Goal: Task Accomplishment & Management: Manage account settings

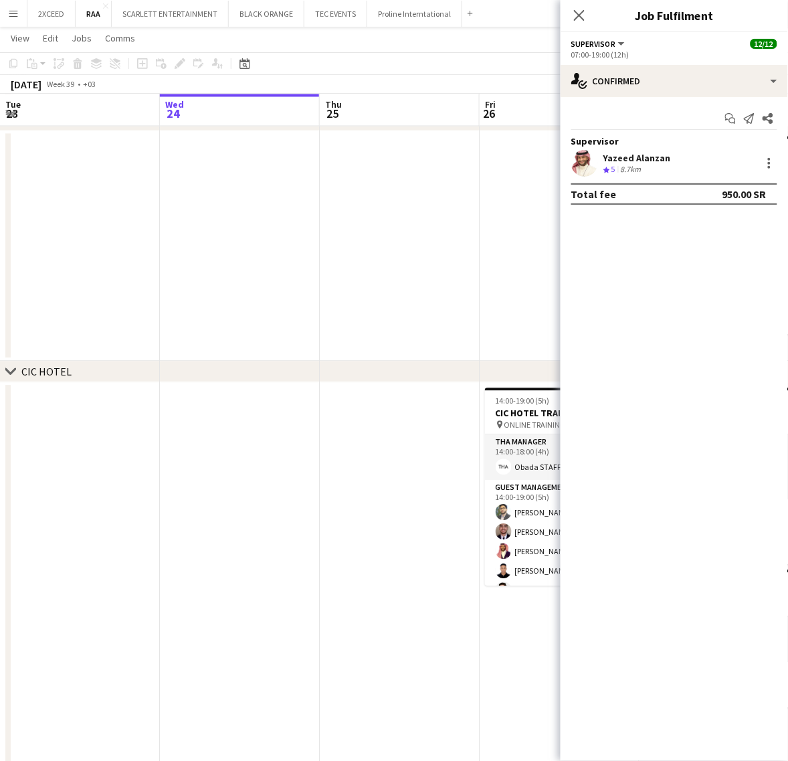
scroll to position [0, 486]
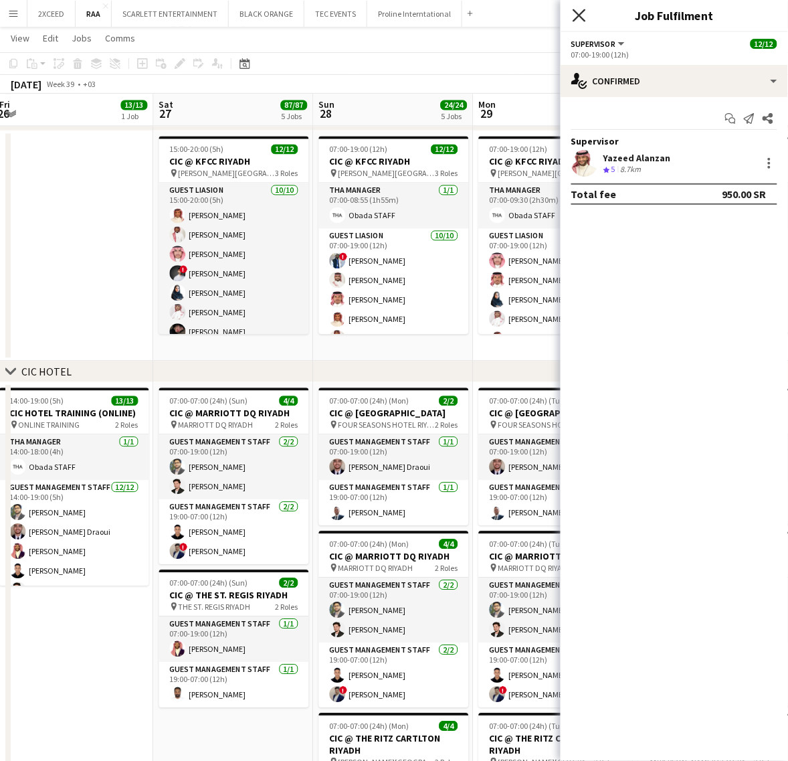
click at [583, 12] on icon at bounding box center [579, 15] width 13 height 13
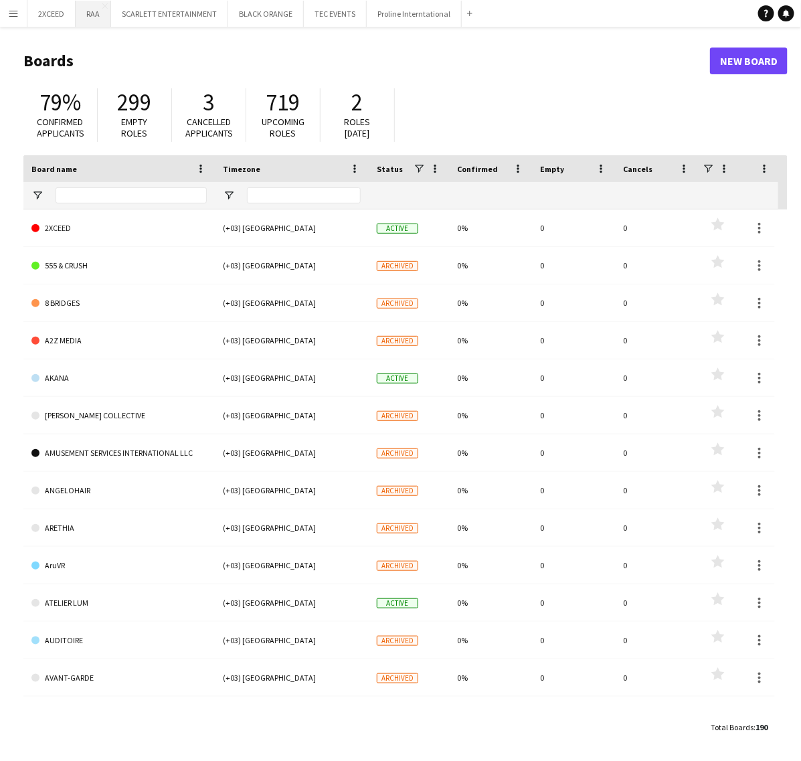
click at [92, 11] on button "RAA Close" at bounding box center [93, 14] width 35 height 26
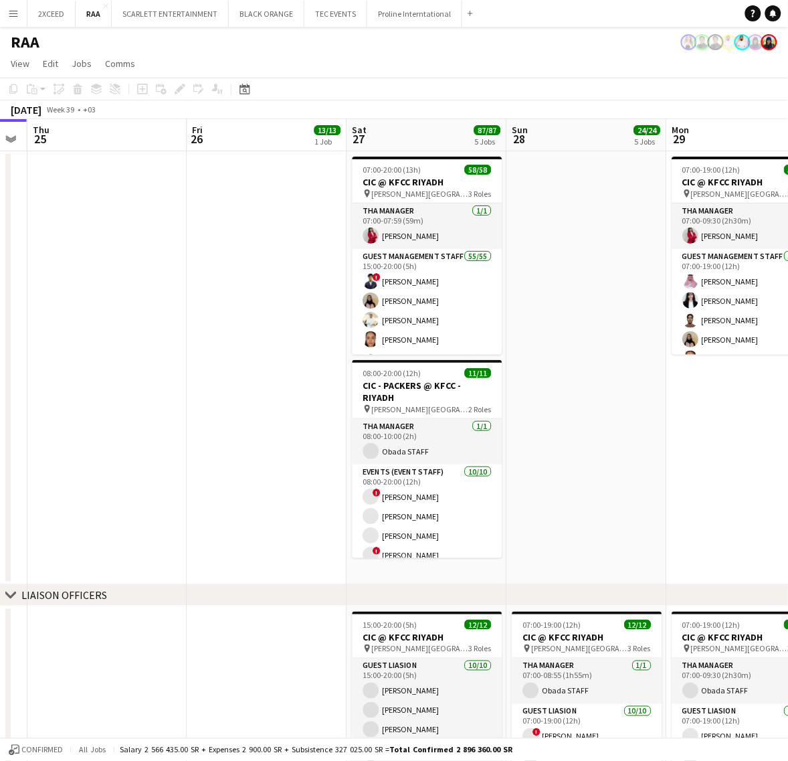
scroll to position [0, 519]
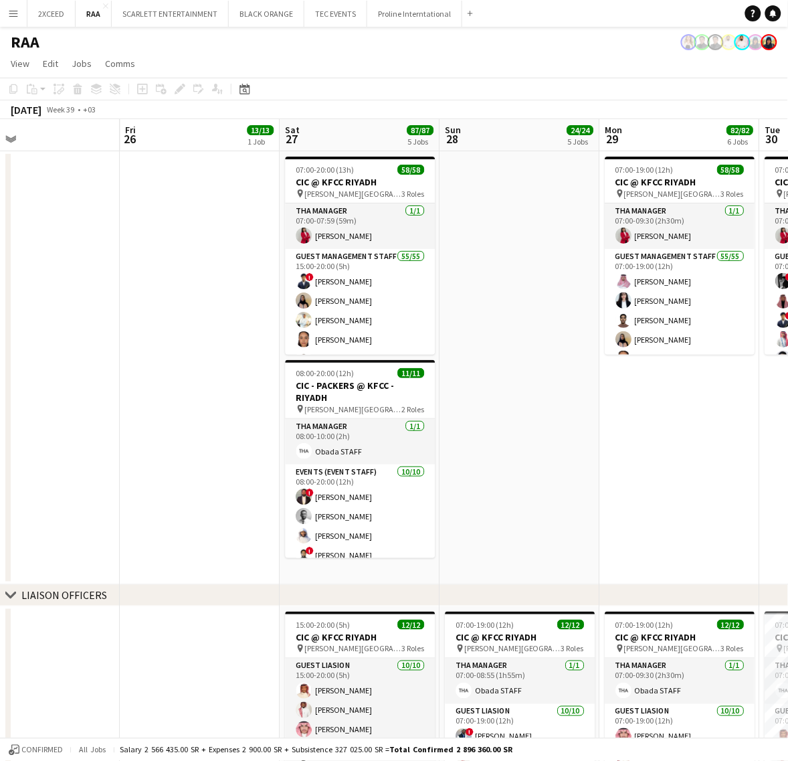
drag, startPoint x: 338, startPoint y: 396, endPoint x: 118, endPoint y: 389, distance: 219.5
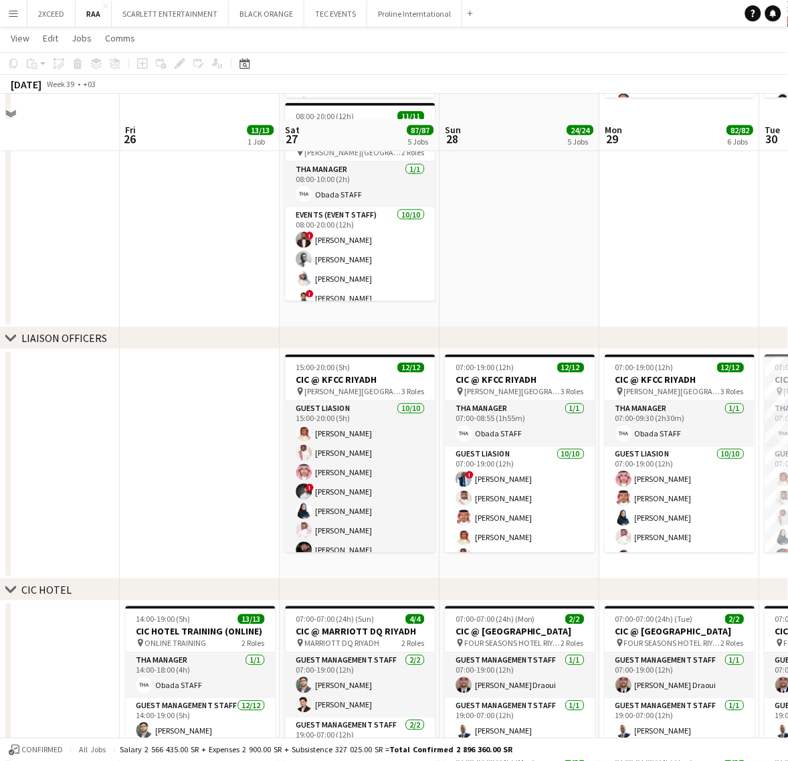
scroll to position [306, 0]
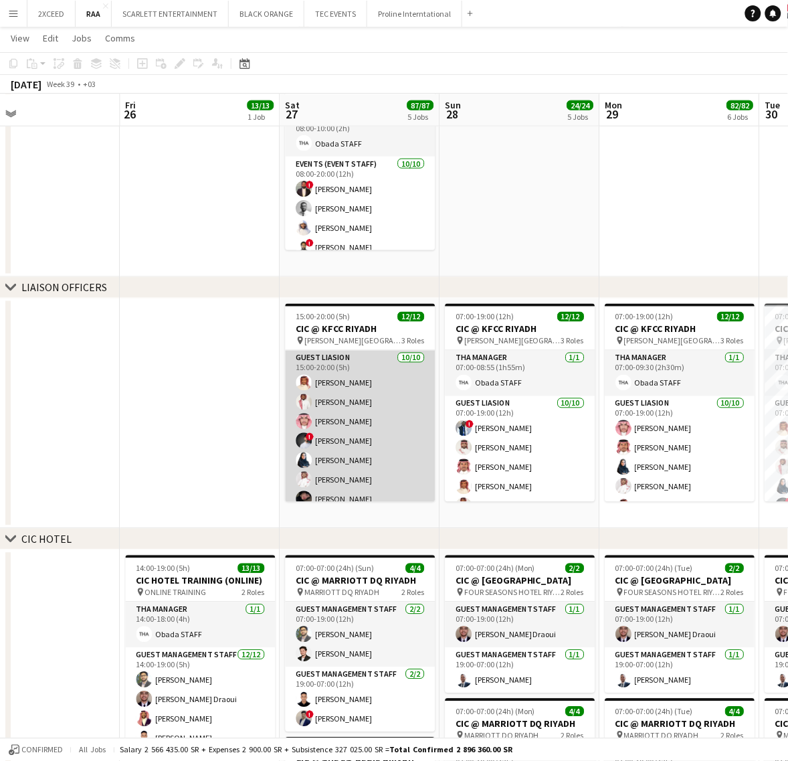
click at [366, 402] on app-card-role "Guest Liasion [DATE] 15:00-20:00 (5h) [PERSON_NAME] [PERSON_NAME] [PERSON_NAME]…" at bounding box center [361, 461] width 150 height 220
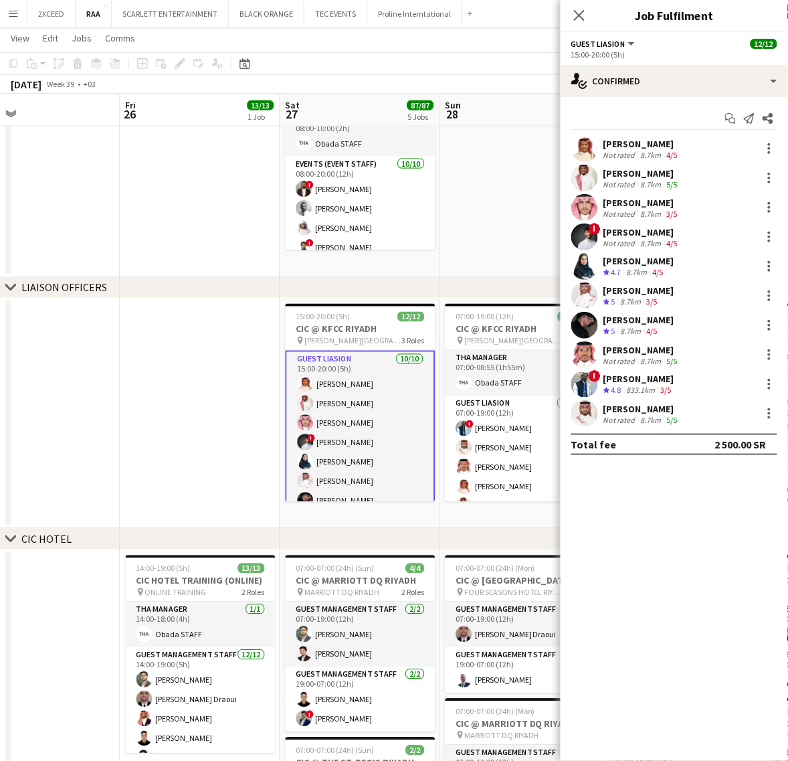
click at [646, 375] on div "[PERSON_NAME]" at bounding box center [638, 379] width 71 height 12
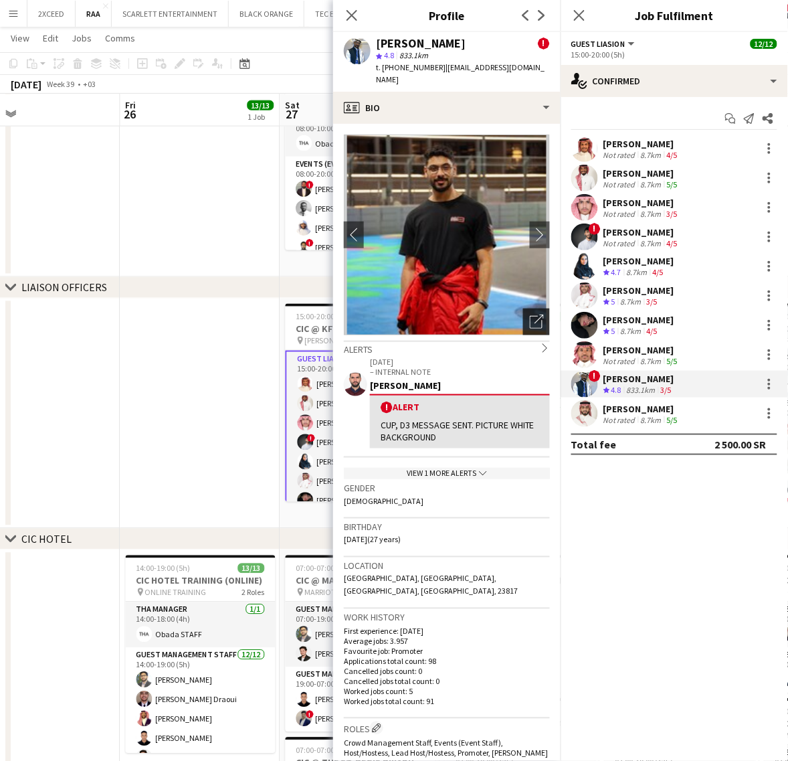
click at [526, 313] on div "Open photos pop-in" at bounding box center [536, 321] width 27 height 27
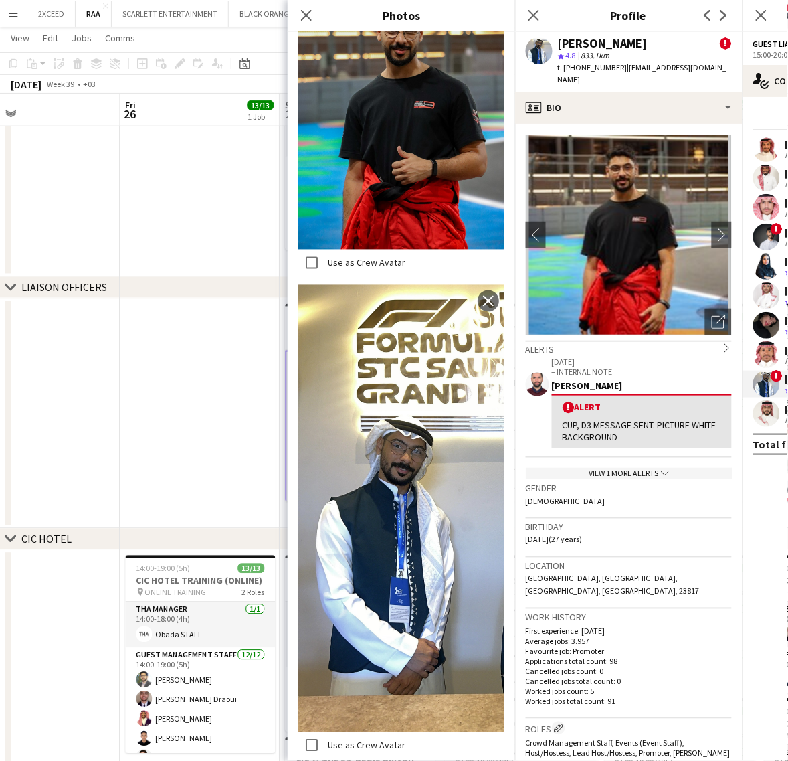
scroll to position [380, 0]
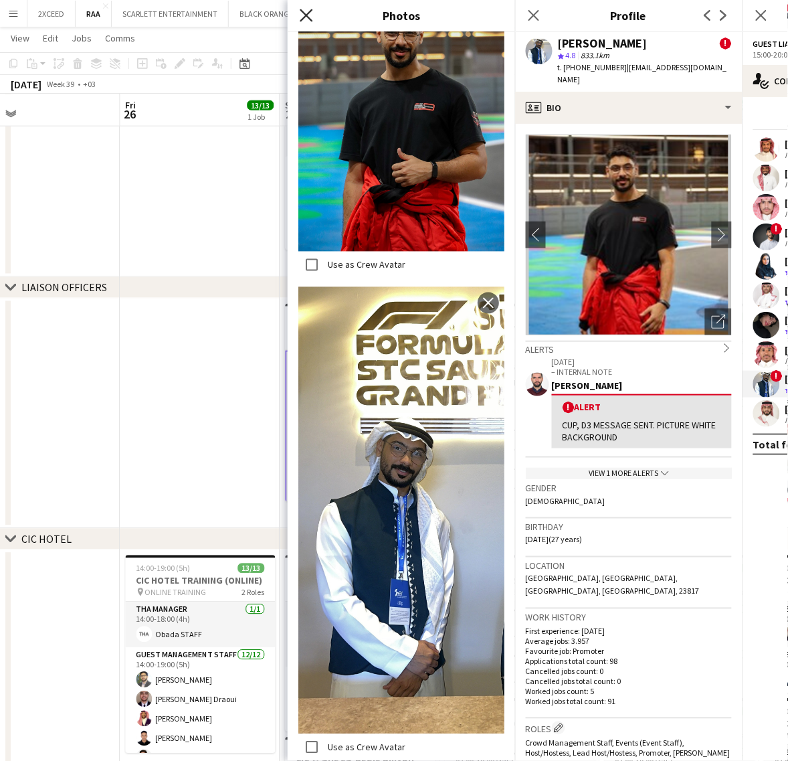
click at [305, 11] on icon "Close pop-in" at bounding box center [306, 15] width 13 height 13
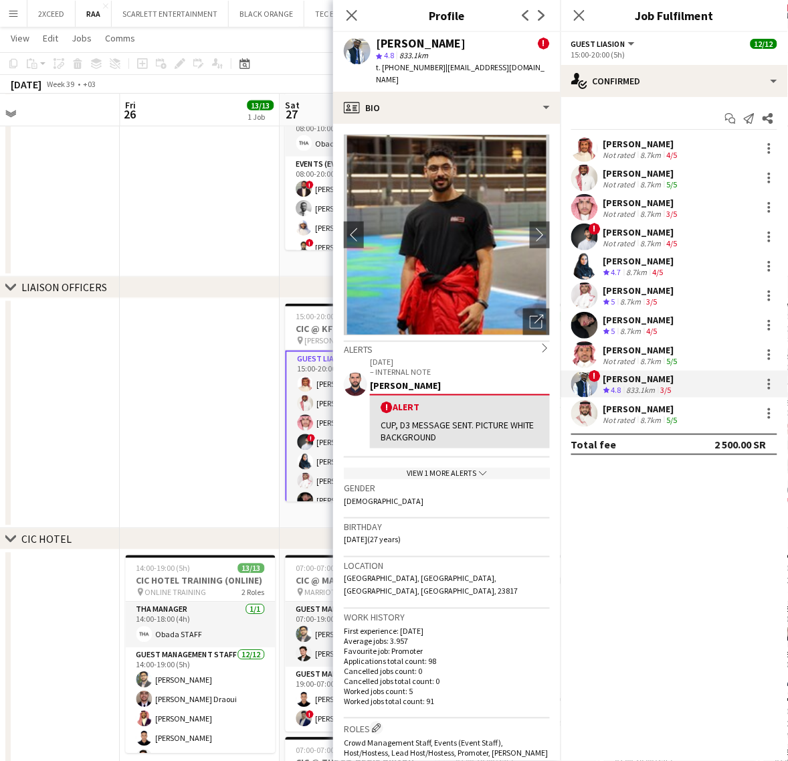
click at [627, 145] on div "[PERSON_NAME]" at bounding box center [641, 144] width 77 height 12
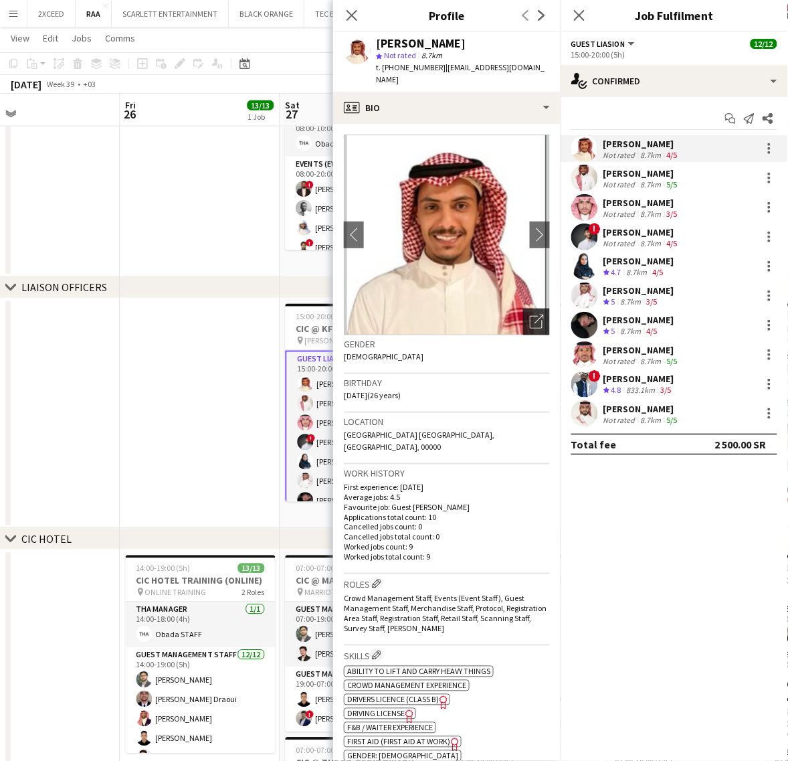
click at [530, 314] on icon "Open photos pop-in" at bounding box center [537, 321] width 14 height 14
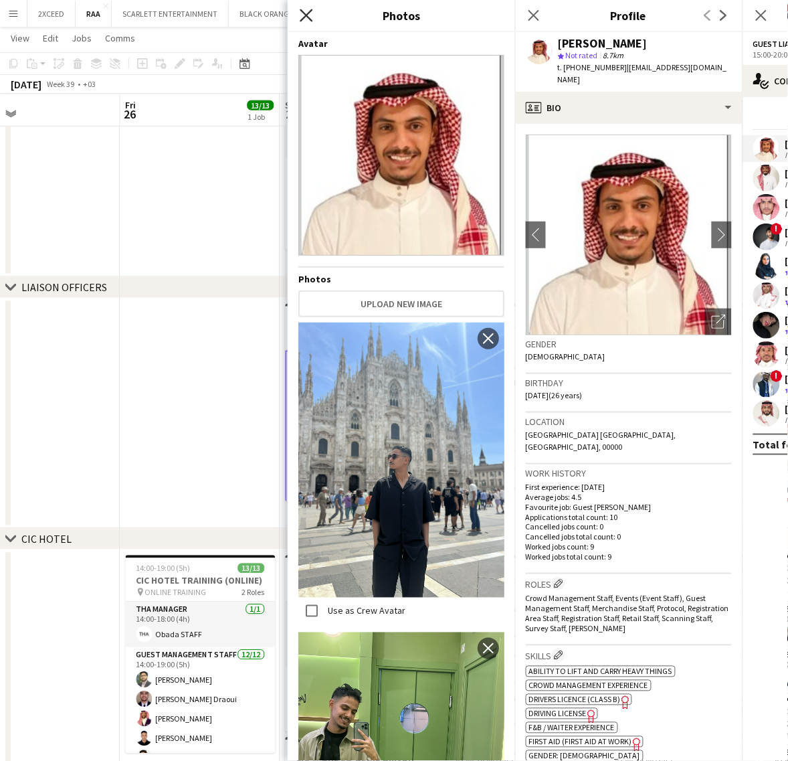
click at [309, 12] on icon "Close pop-in" at bounding box center [306, 15] width 13 height 13
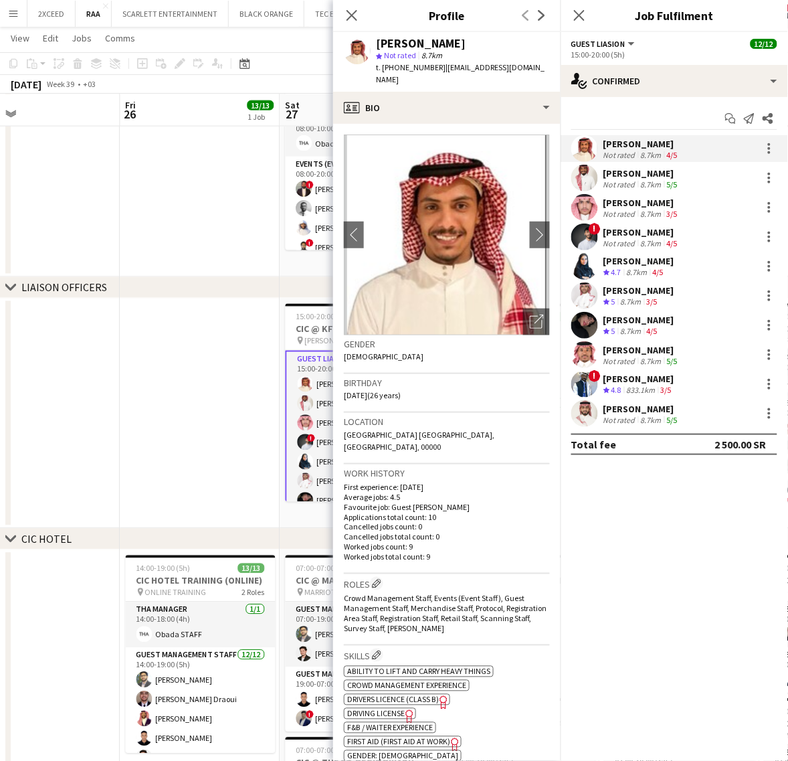
click at [630, 177] on div "[PERSON_NAME]" at bounding box center [641, 173] width 77 height 12
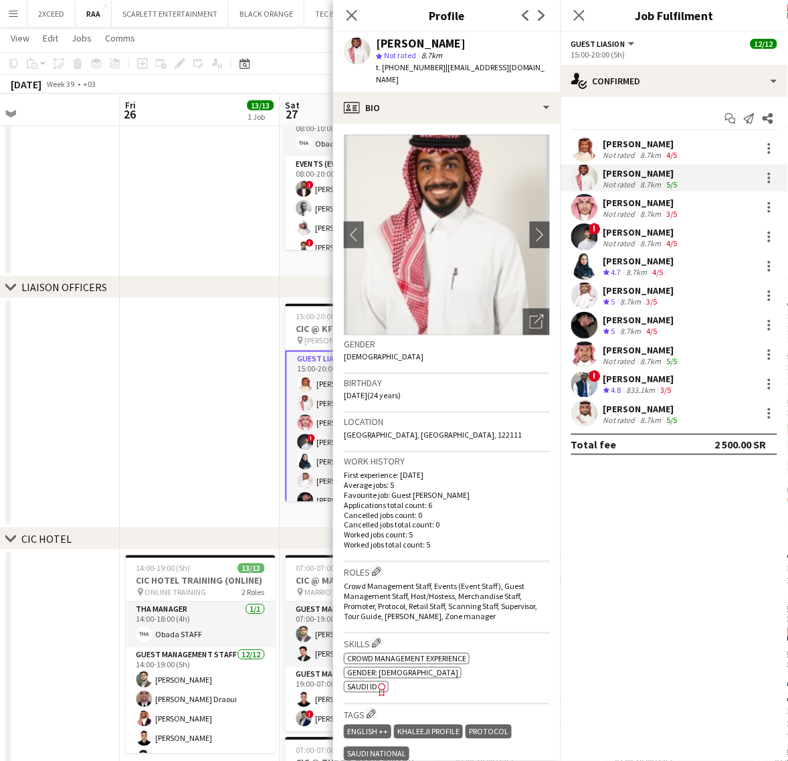
click at [668, 209] on app-skills-label "3/5" at bounding box center [672, 214] width 11 height 10
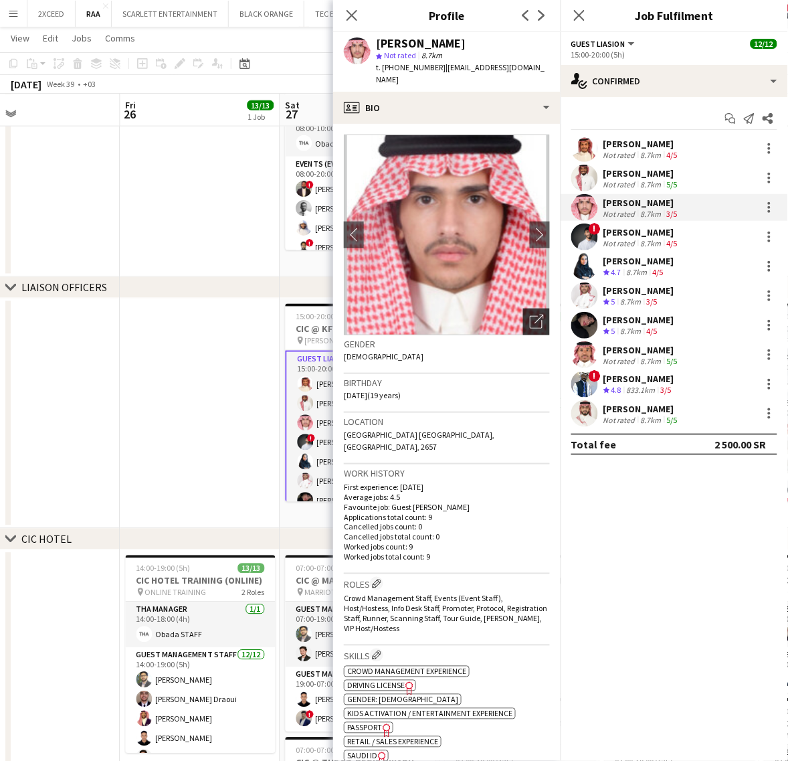
click at [534, 314] on icon at bounding box center [538, 318] width 9 height 9
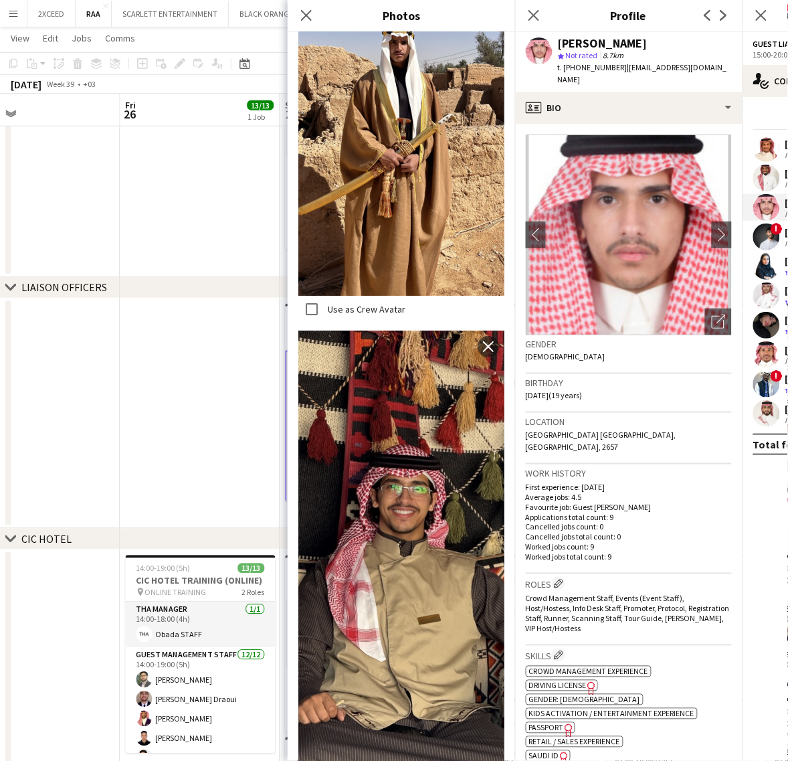
scroll to position [892, 0]
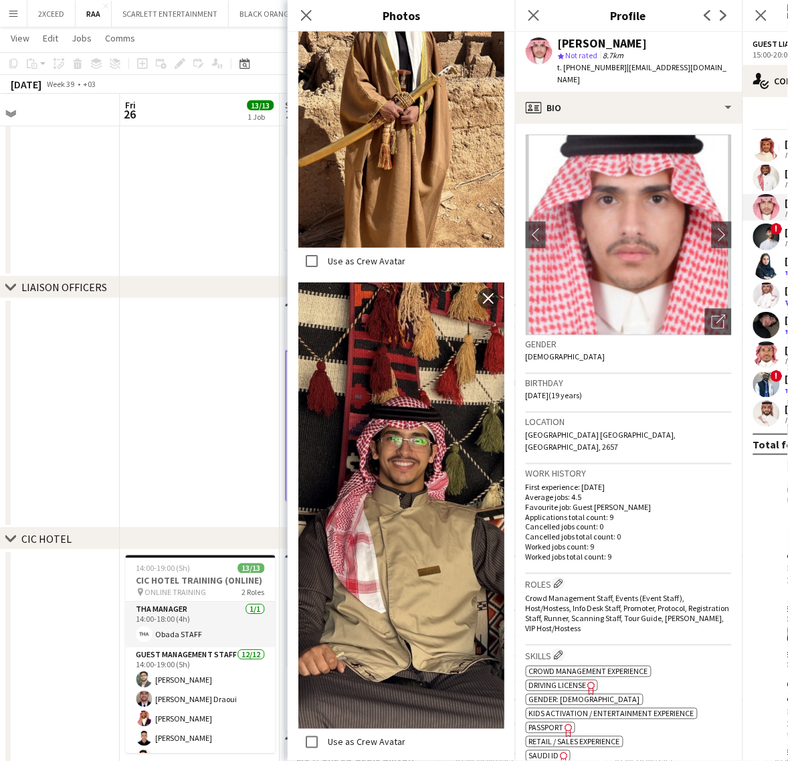
click at [765, 231] on app-user-avatar at bounding box center [766, 236] width 27 height 27
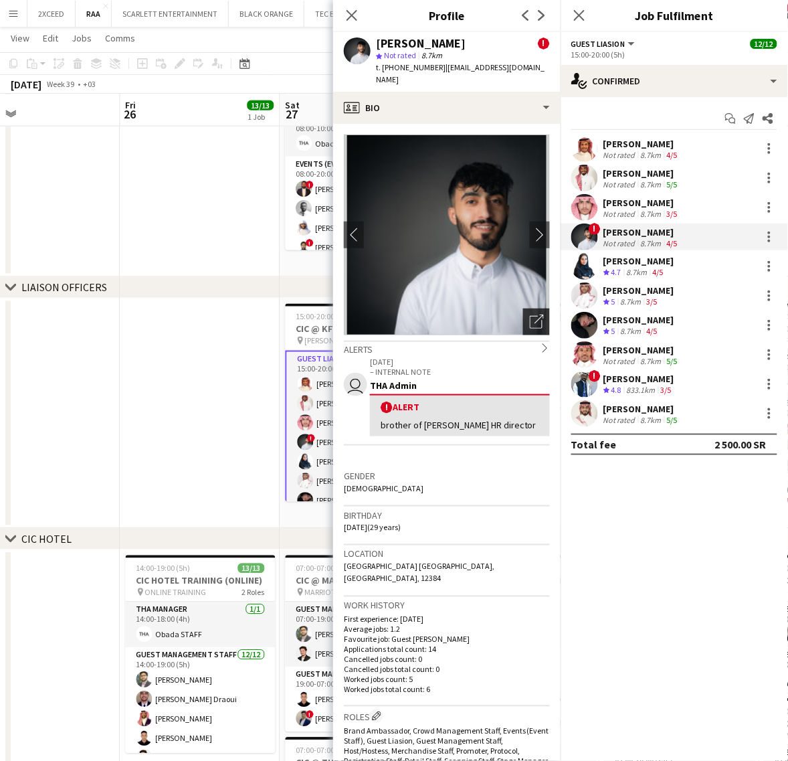
click at [530, 314] on icon "Open photos pop-in" at bounding box center [537, 321] width 14 height 14
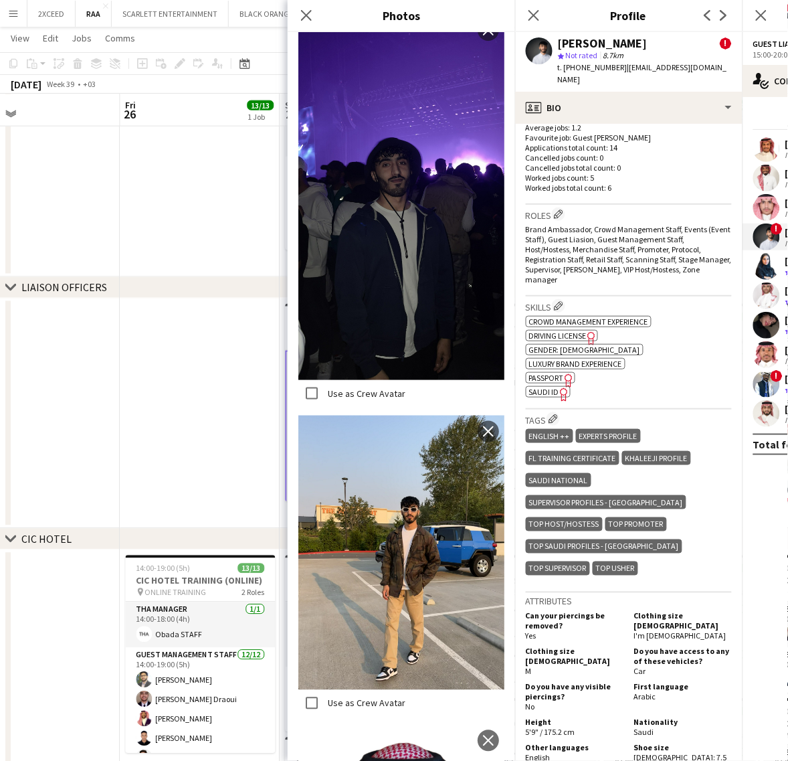
scroll to position [2243, 0]
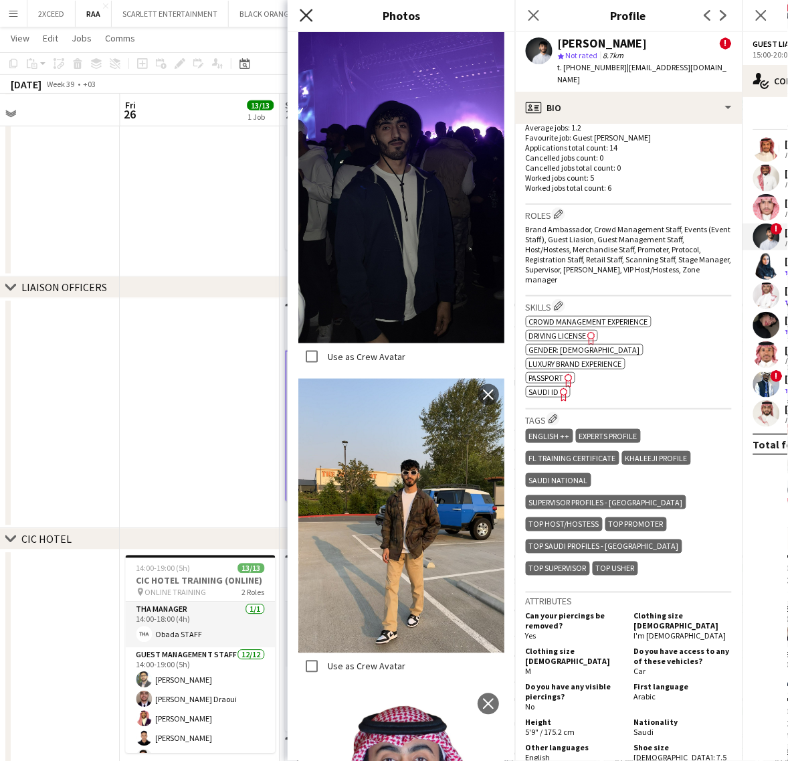
click at [308, 17] on icon "Close pop-in" at bounding box center [306, 15] width 13 height 13
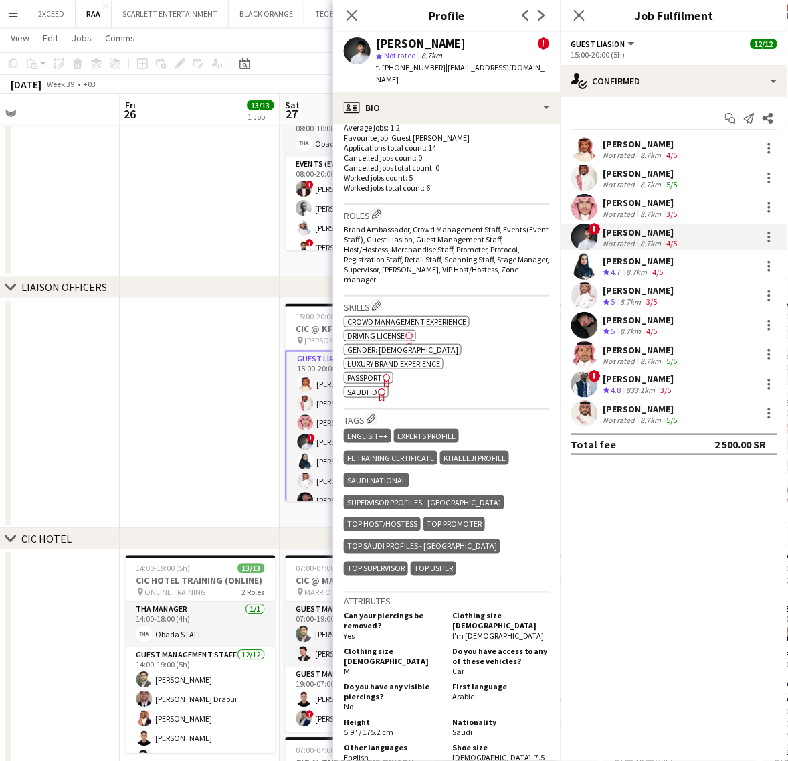
click at [635, 264] on div "[PERSON_NAME]" at bounding box center [638, 261] width 71 height 12
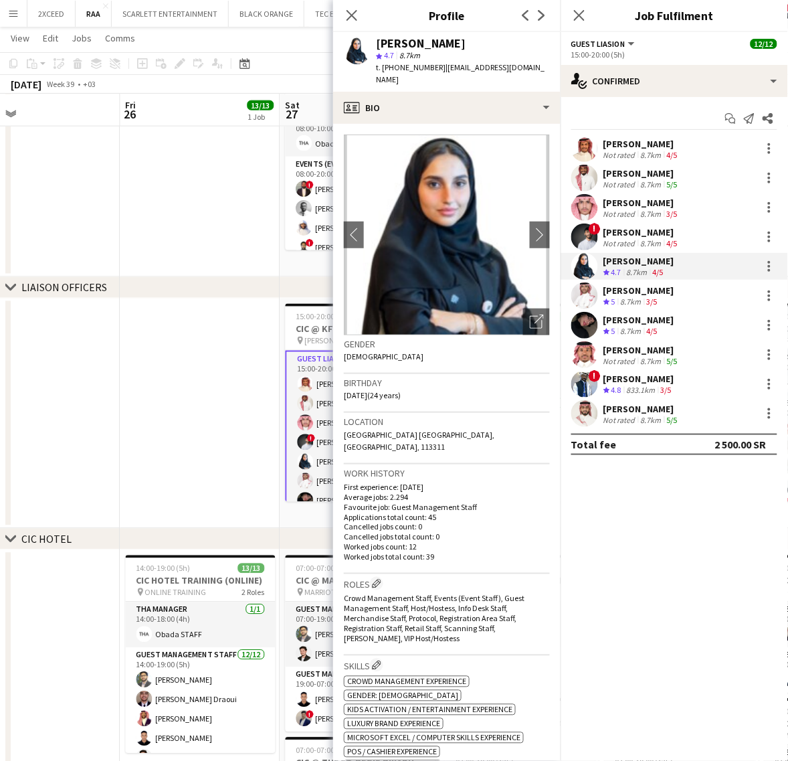
click at [684, 292] on div "[PERSON_NAME] Crew rating 5 8.7km 3/5" at bounding box center [674, 295] width 227 height 27
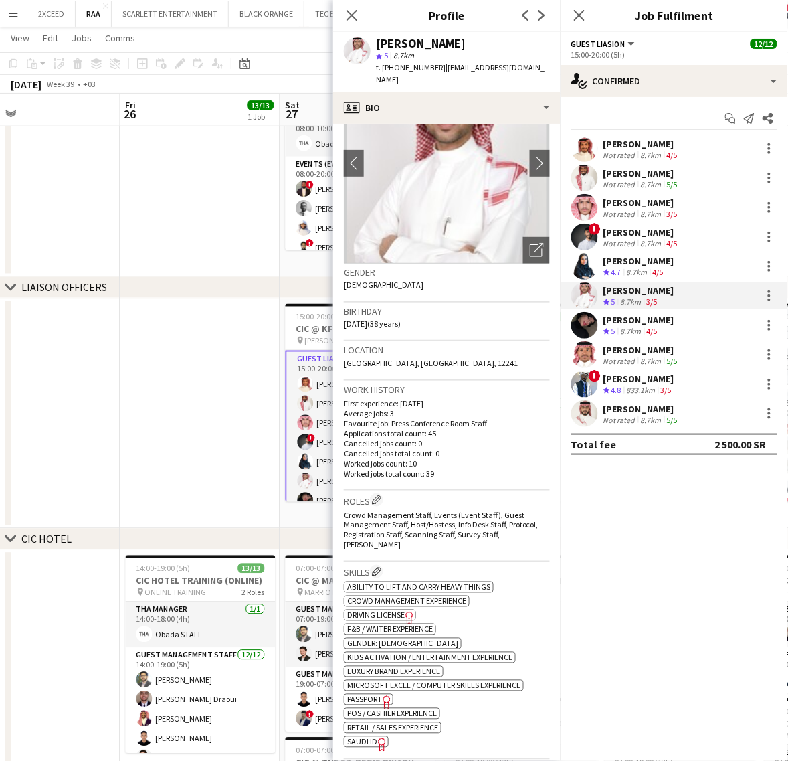
scroll to position [111, 0]
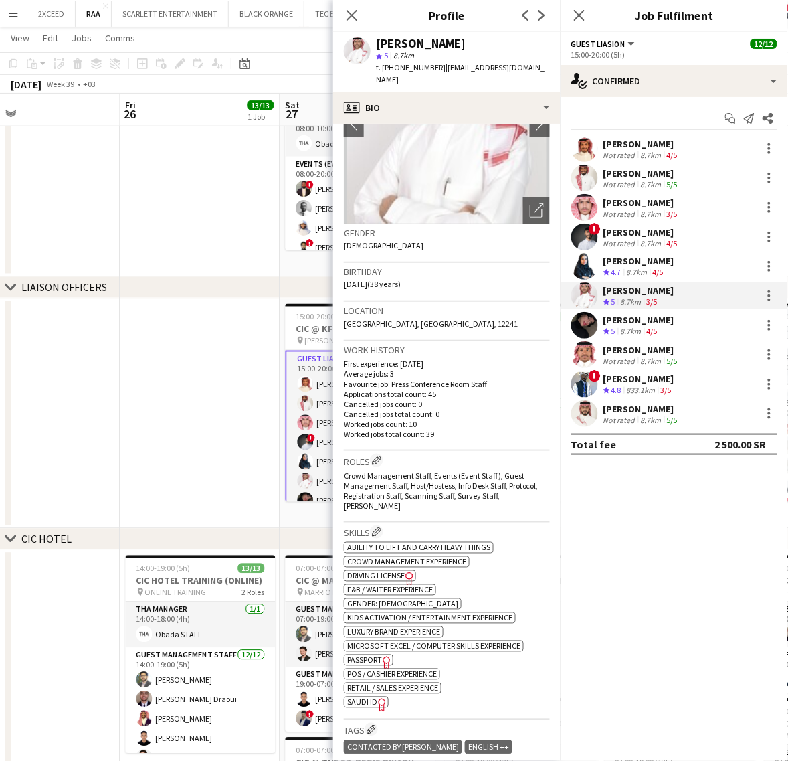
click at [366, 704] on span "SAUDI ID" at bounding box center [362, 702] width 30 height 10
click at [643, 260] on div "[PERSON_NAME]" at bounding box center [638, 261] width 71 height 12
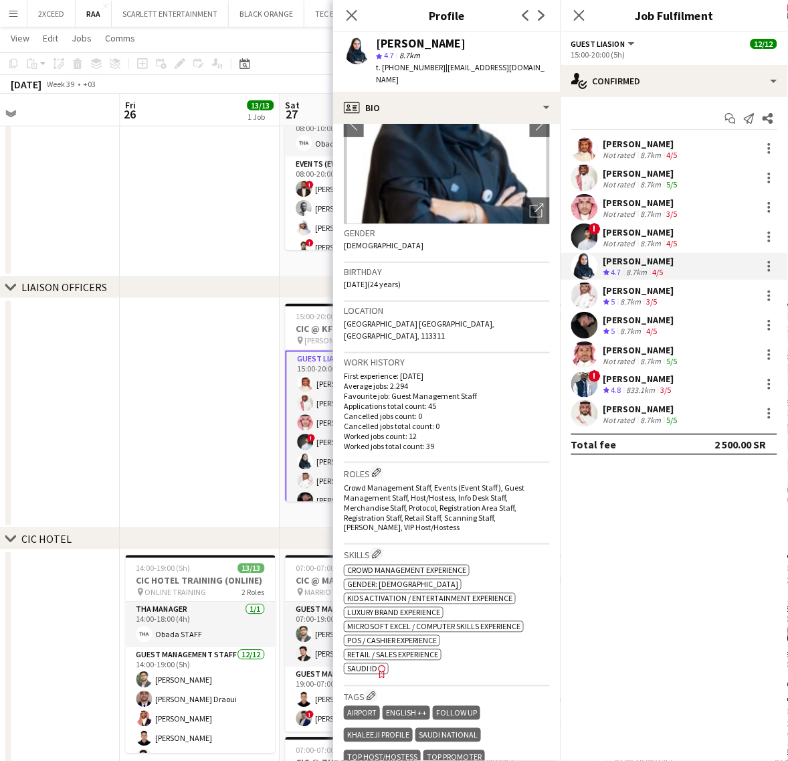
click at [367, 664] on span "SAUDI ID" at bounding box center [362, 669] width 30 height 10
click at [654, 293] on div "[PERSON_NAME]" at bounding box center [638, 290] width 71 height 12
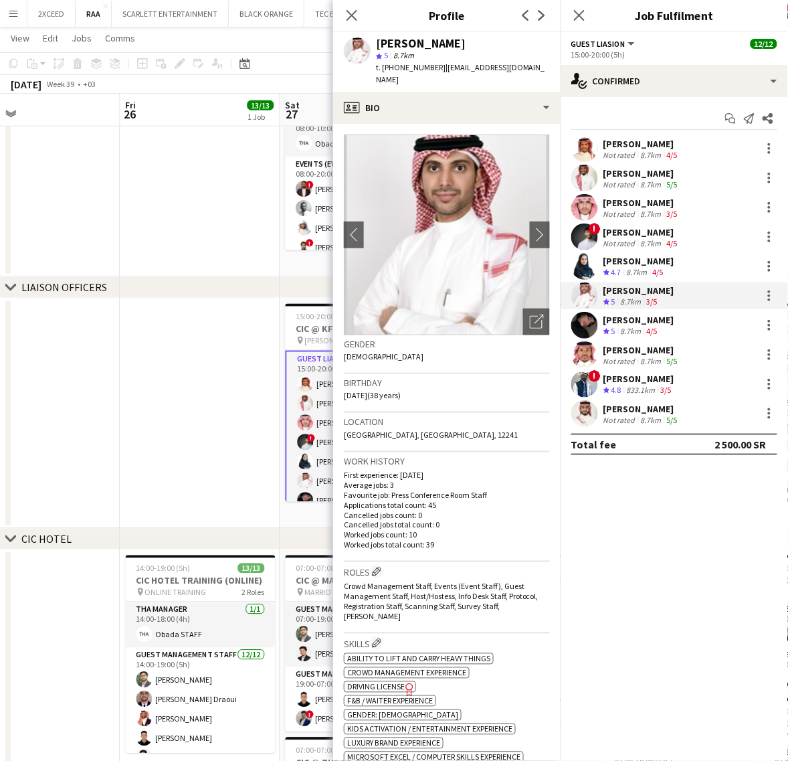
click at [658, 326] on app-skills-label "4/5" at bounding box center [652, 331] width 11 height 10
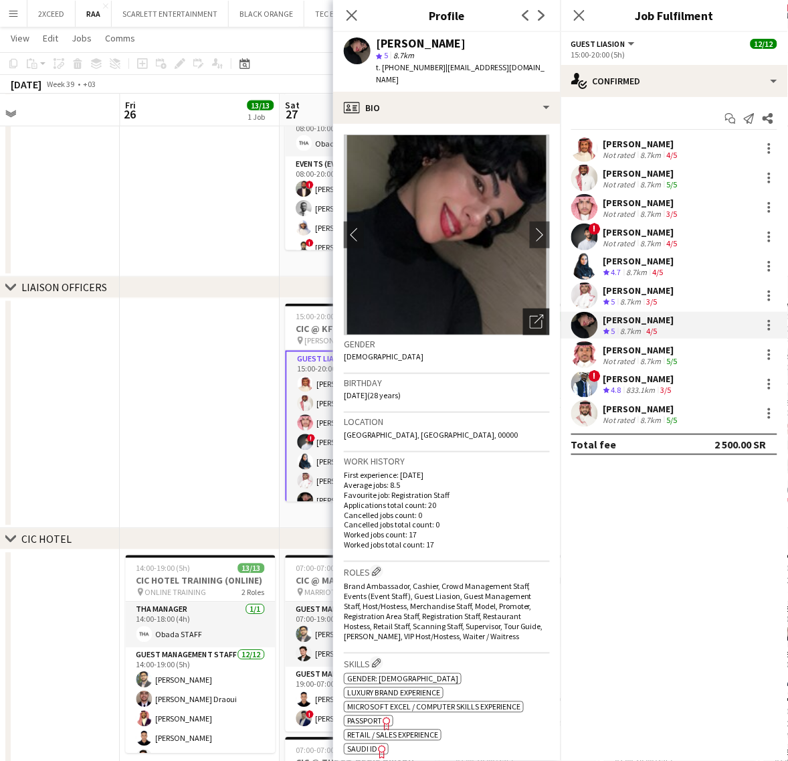
click at [530, 314] on icon "Open photos pop-in" at bounding box center [537, 321] width 14 height 14
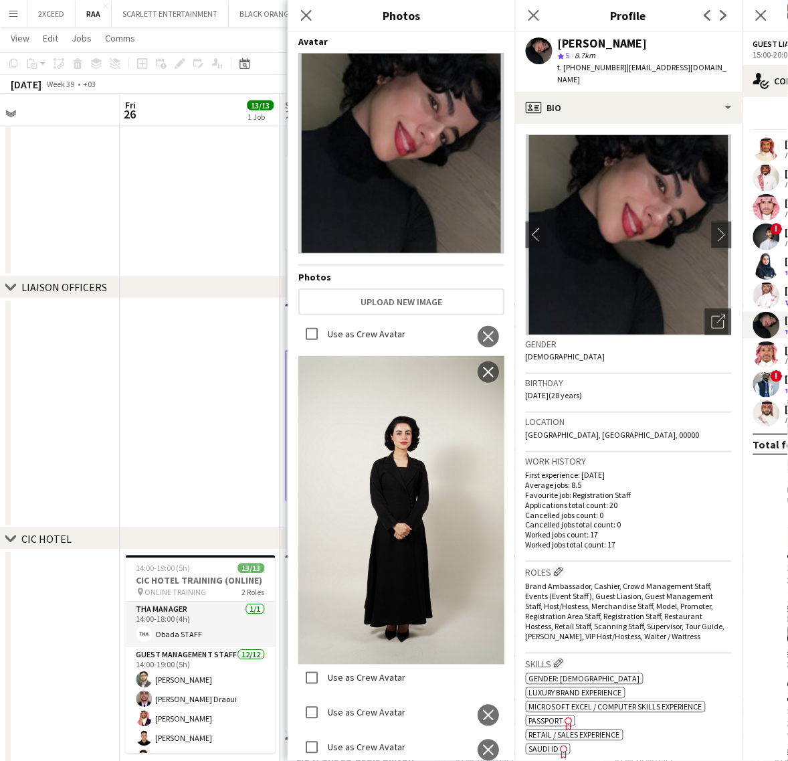
scroll to position [0, 0]
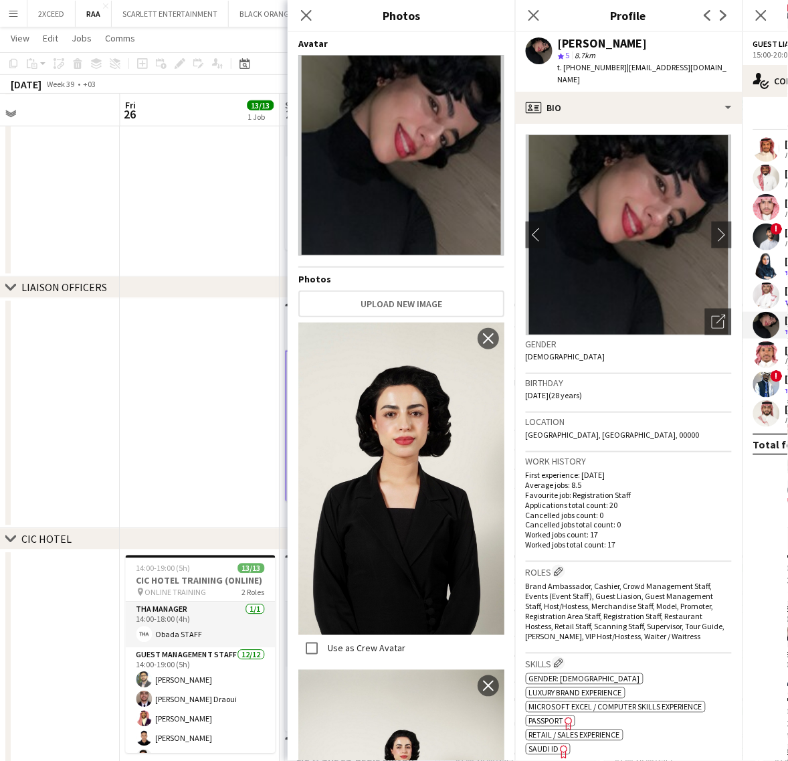
click at [775, 348] on app-user-avatar at bounding box center [766, 354] width 27 height 27
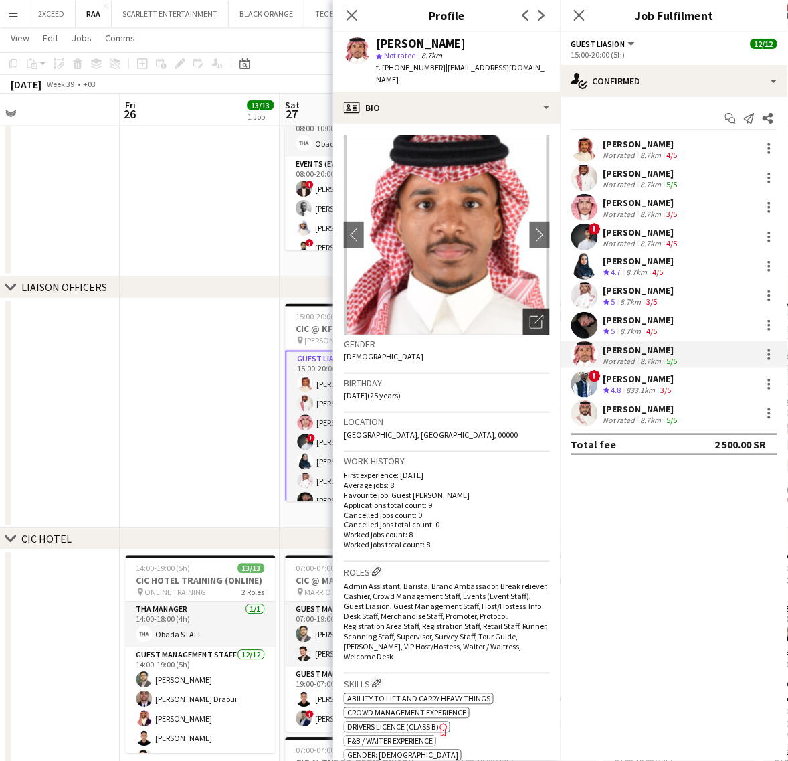
click at [530, 316] on icon at bounding box center [536, 322] width 13 height 13
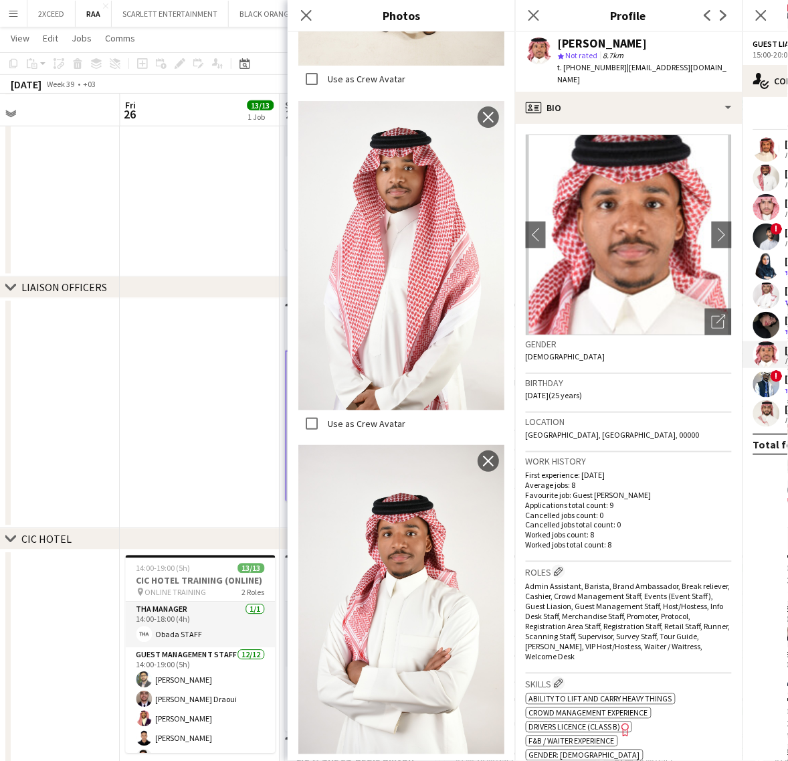
scroll to position [641, 0]
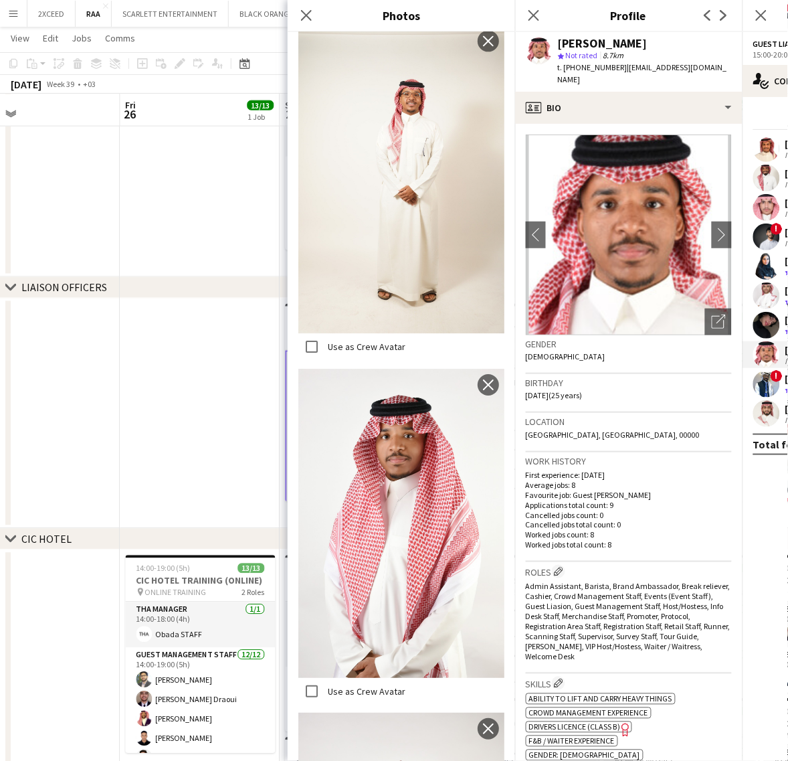
click at [769, 385] on app-user-avatar at bounding box center [766, 384] width 27 height 27
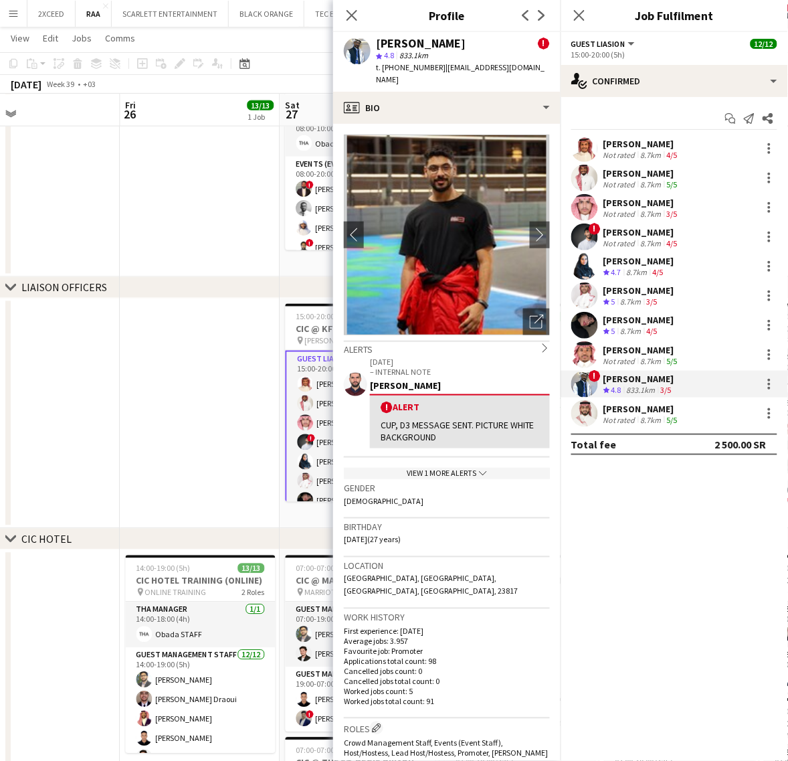
click at [653, 415] on div "8.7km" at bounding box center [651, 420] width 26 height 10
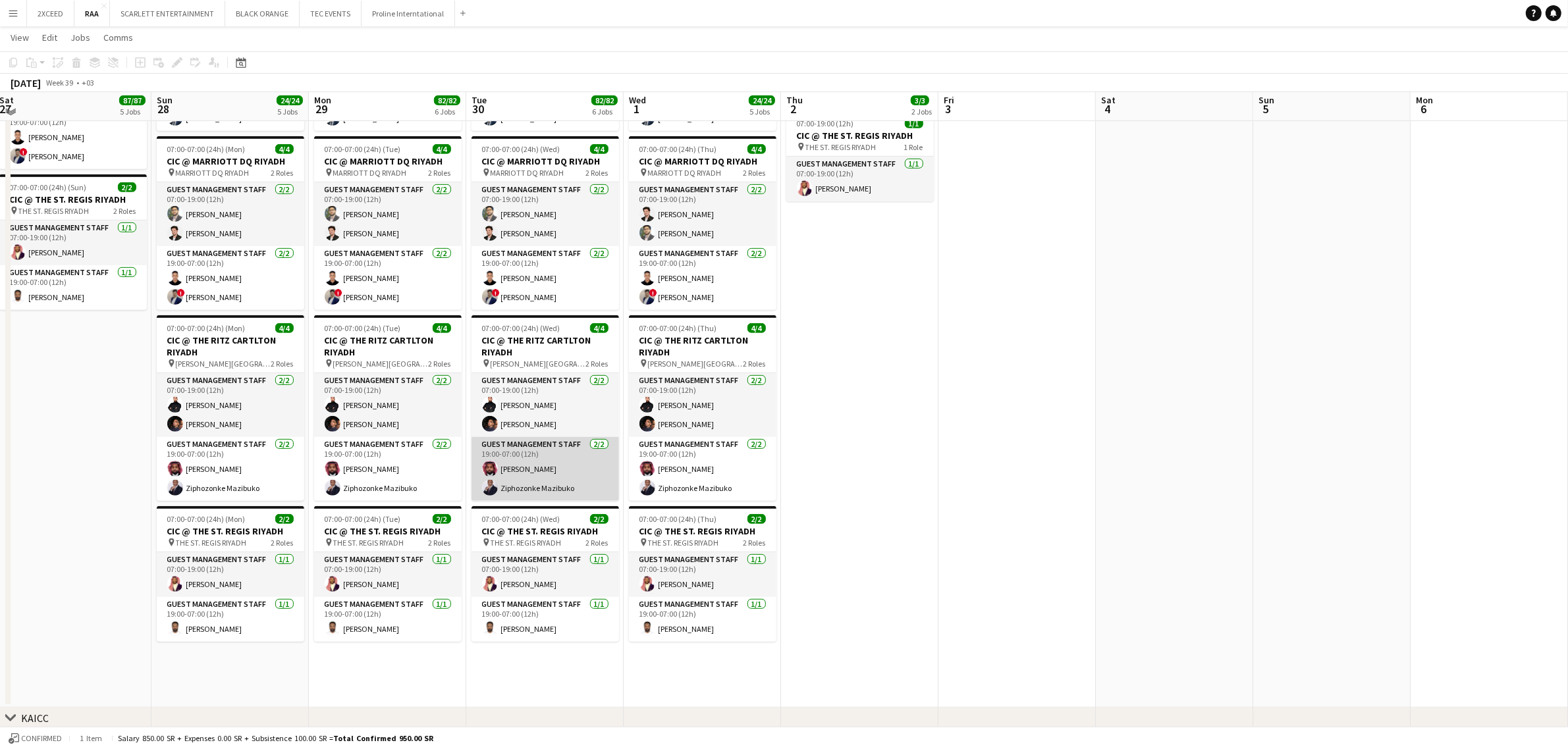
scroll to position [850, 0]
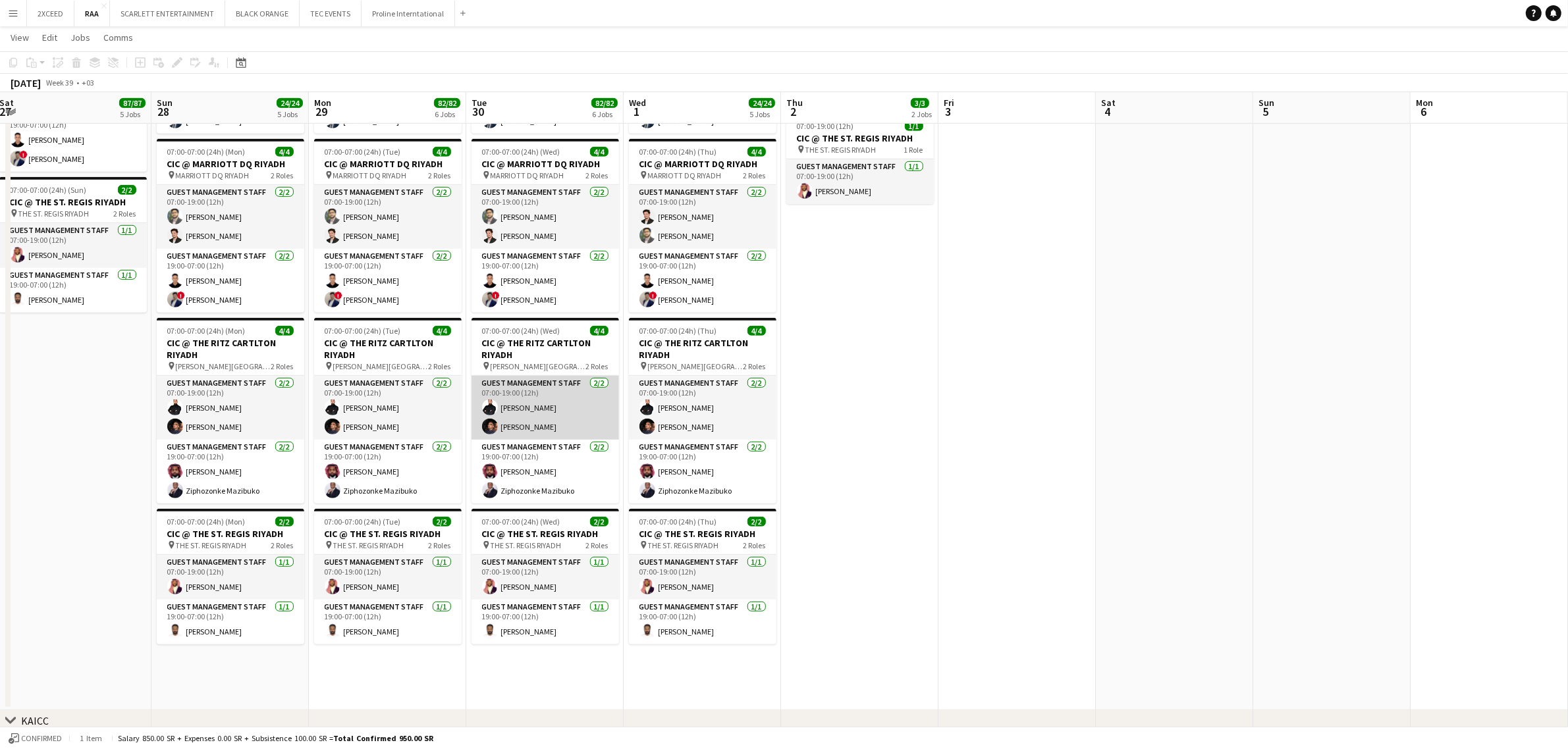
click at [562, 430] on app-card-role "Guest Management Staff 2/2 07:00-19:00 (12h) Osama Atipa Karim Elsayed" at bounding box center [545, 407] width 148 height 64
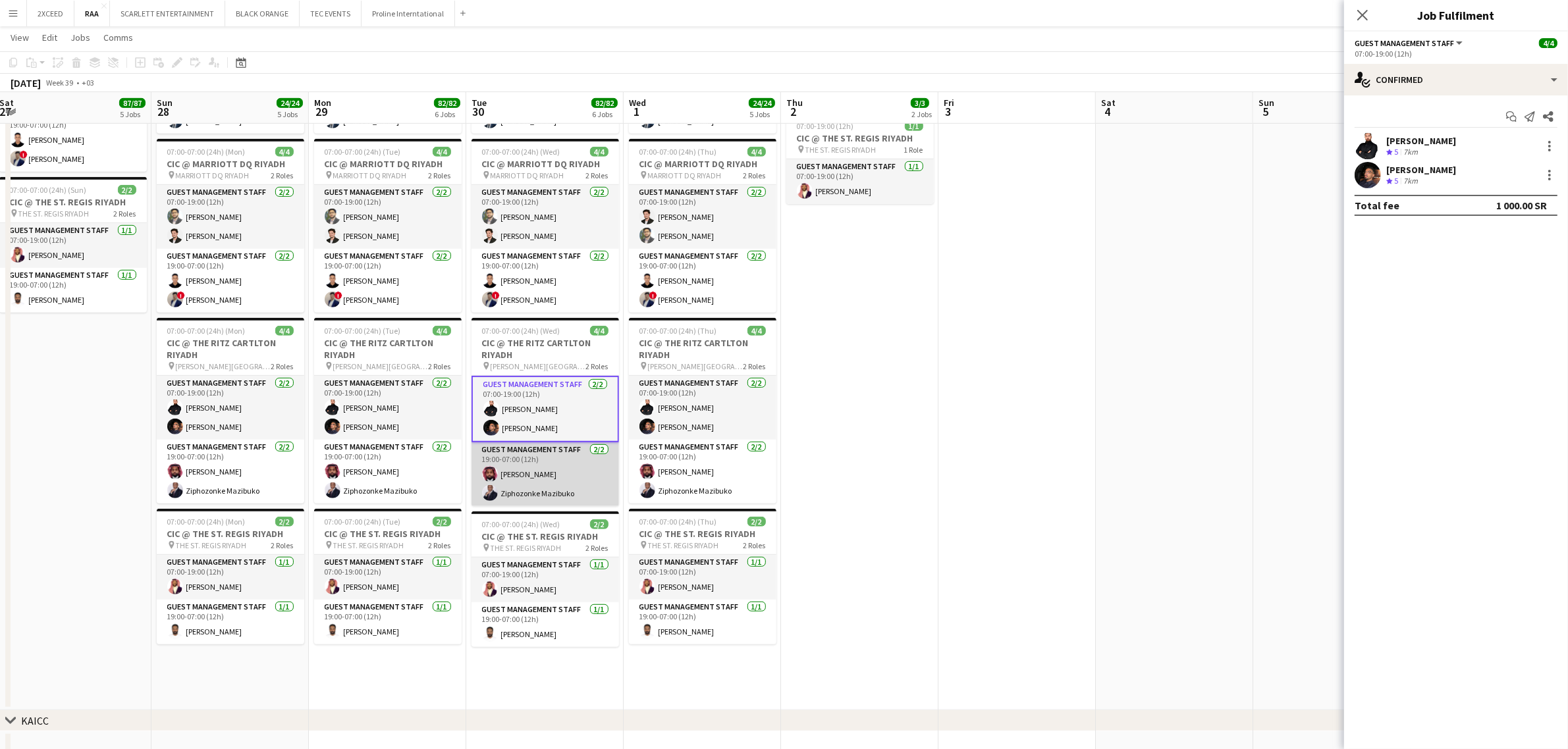
click at [545, 488] on app-card-role "Guest Management Staff 2/2 19:00-07:00 (12h) Abdulrahman Almakki Ziphozonke Maz…" at bounding box center [545, 474] width 148 height 64
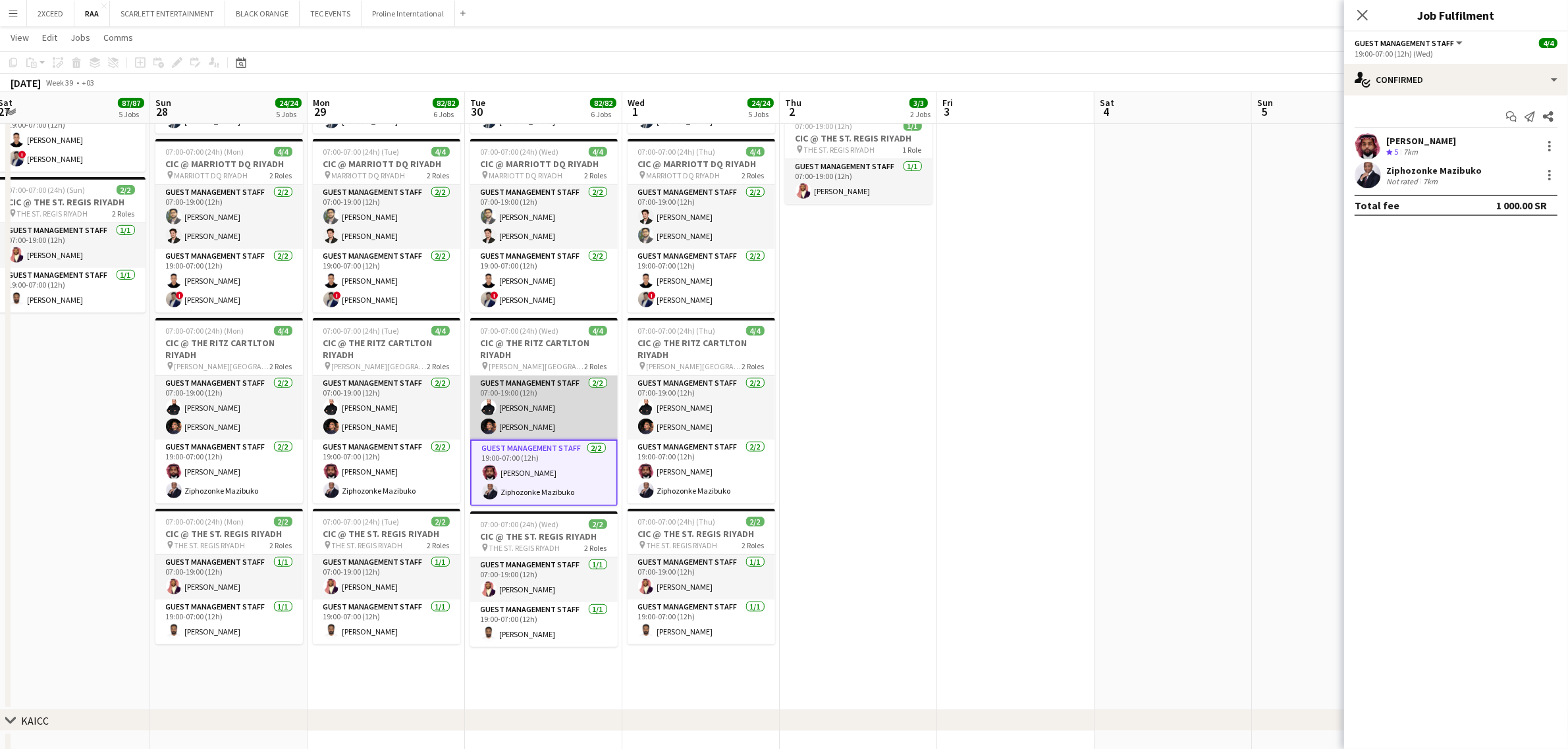
click at [520, 422] on app-card-role "Guest Management Staff 2/2 07:00-19:00 (12h) Osama Atipa Karim Elsayed" at bounding box center [544, 407] width 148 height 64
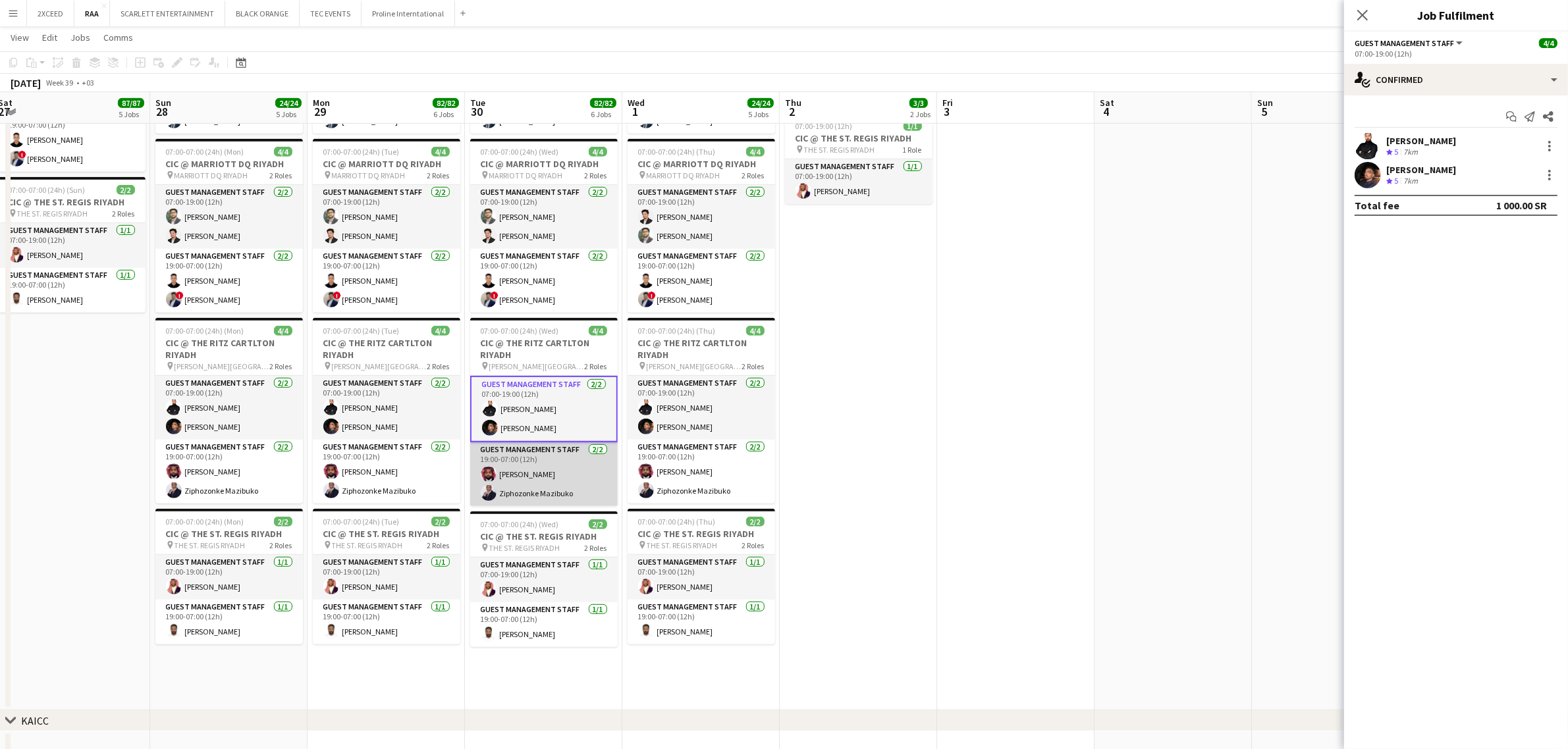
click at [560, 485] on app-card-role "Guest Management Staff 2/2 19:00-07:00 (12h) Abdulrahman Almakki Ziphozonke Maz…" at bounding box center [544, 474] width 148 height 64
click at [1443, 144] on div "[PERSON_NAME]" at bounding box center [1420, 141] width 70 height 12
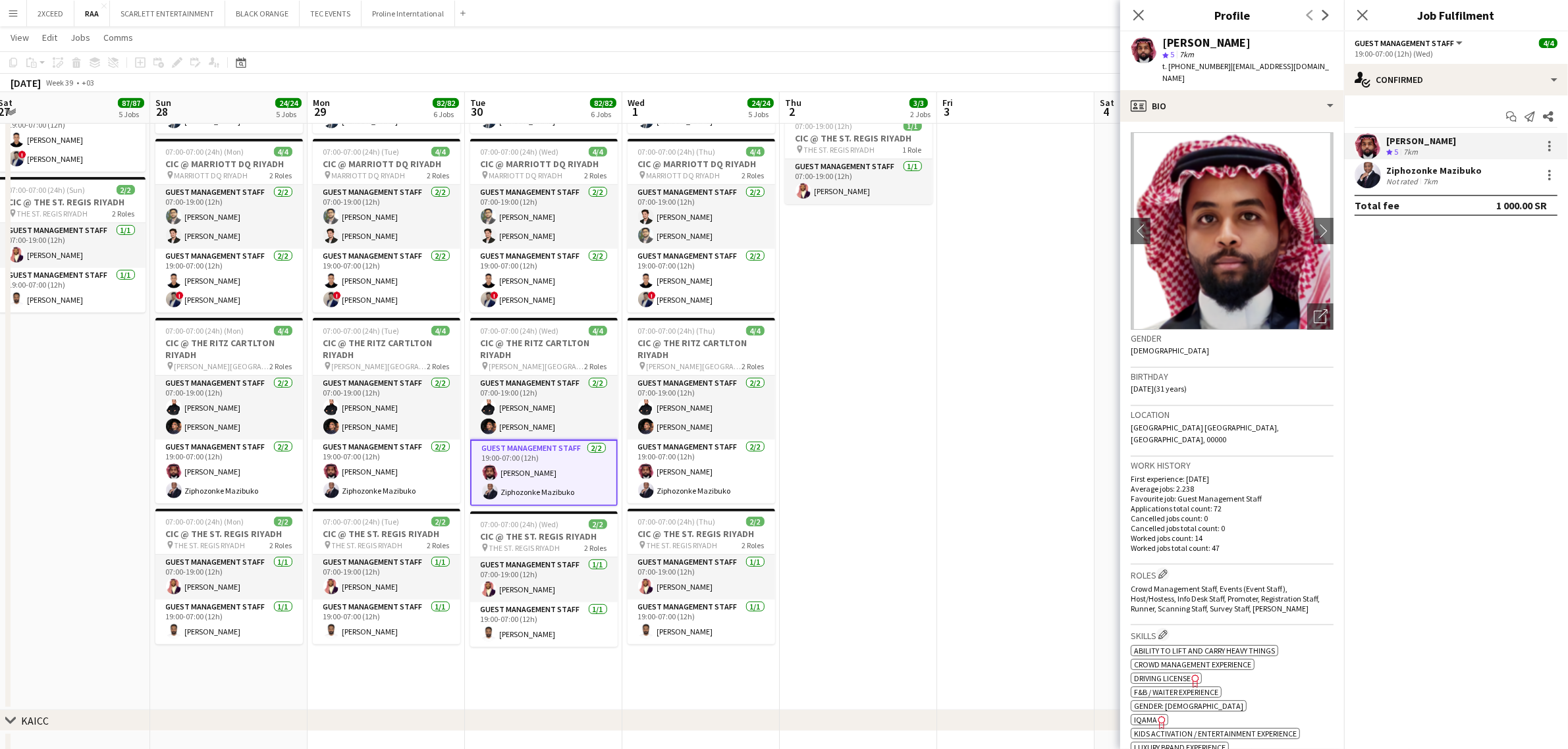
click at [1433, 175] on div "Ziphozonke Mazibuko" at bounding box center [1433, 170] width 95 height 12
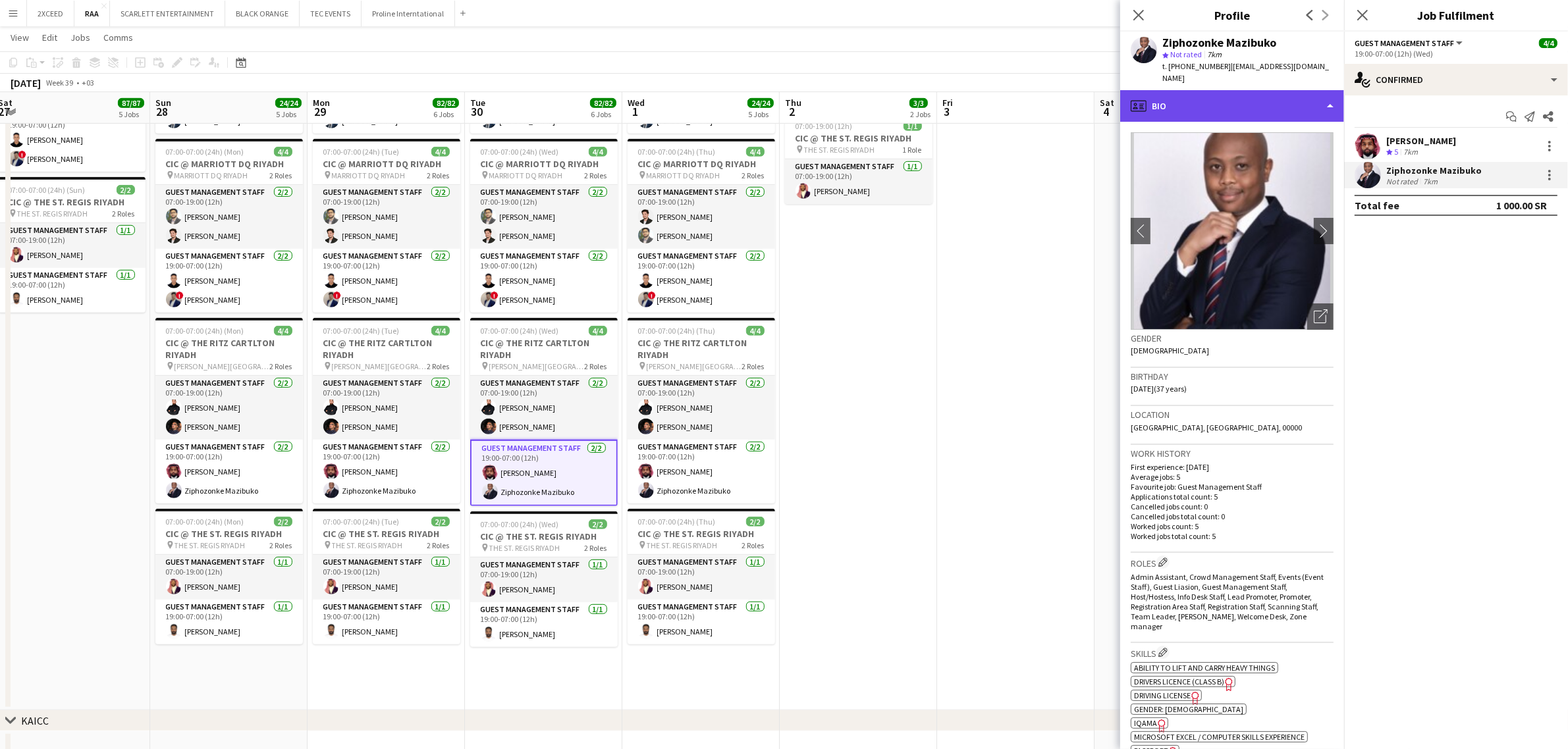
click at [1271, 99] on div "profile Bio" at bounding box center [1231, 106] width 223 height 31
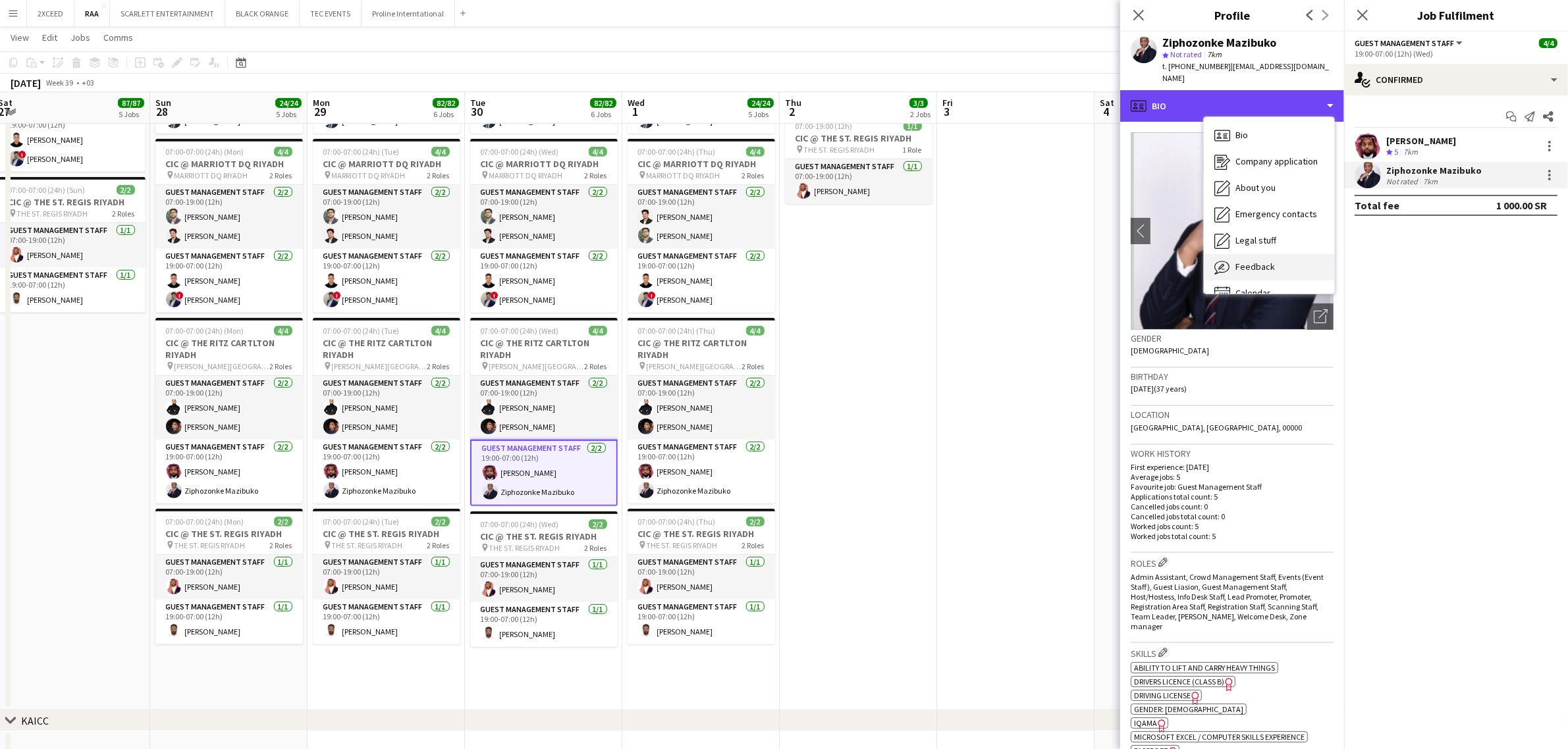
scroll to position [18, 0]
click at [1289, 263] on div "Calendar Calendar" at bounding box center [1269, 276] width 130 height 27
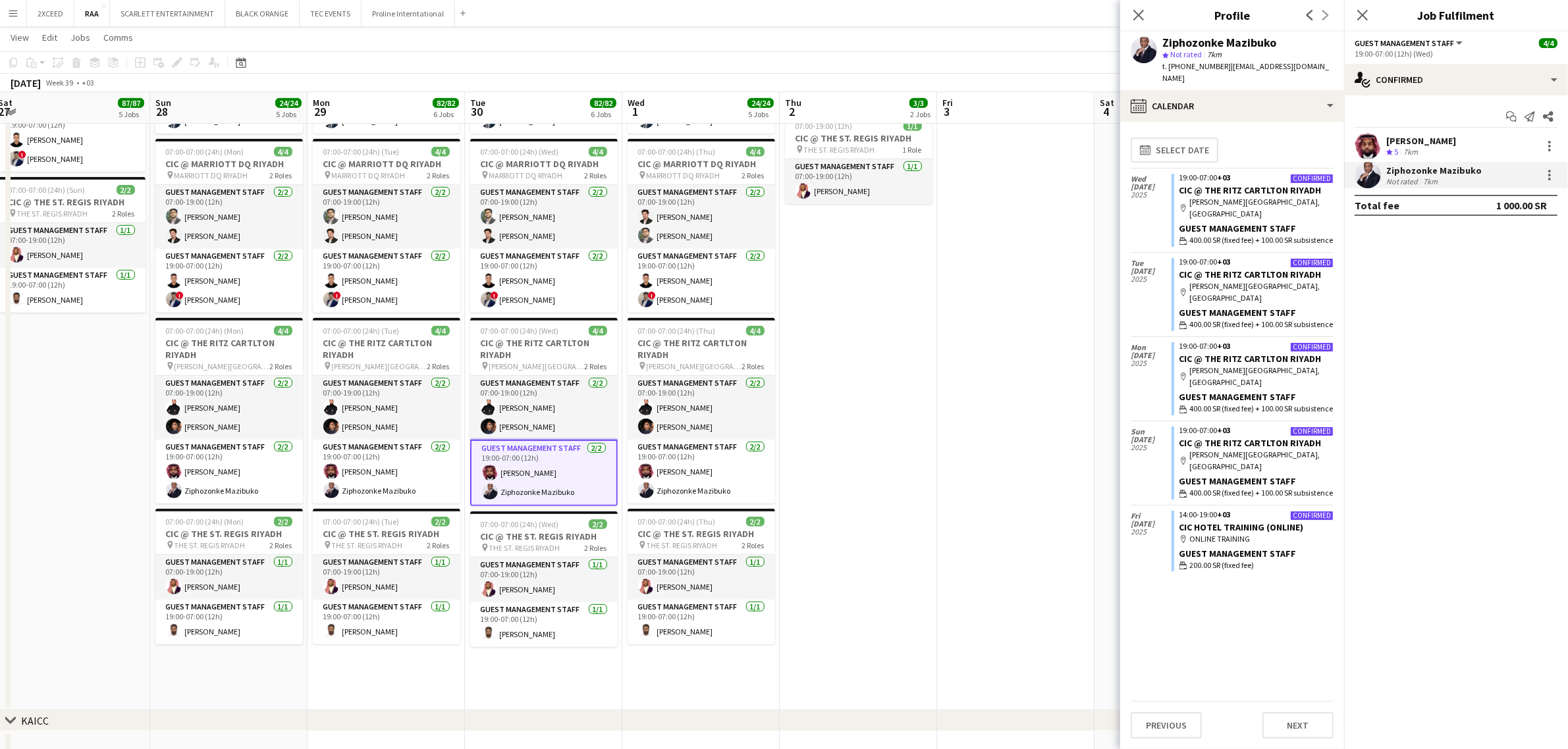
click at [1423, 140] on div "[PERSON_NAME]" at bounding box center [1420, 141] width 70 height 12
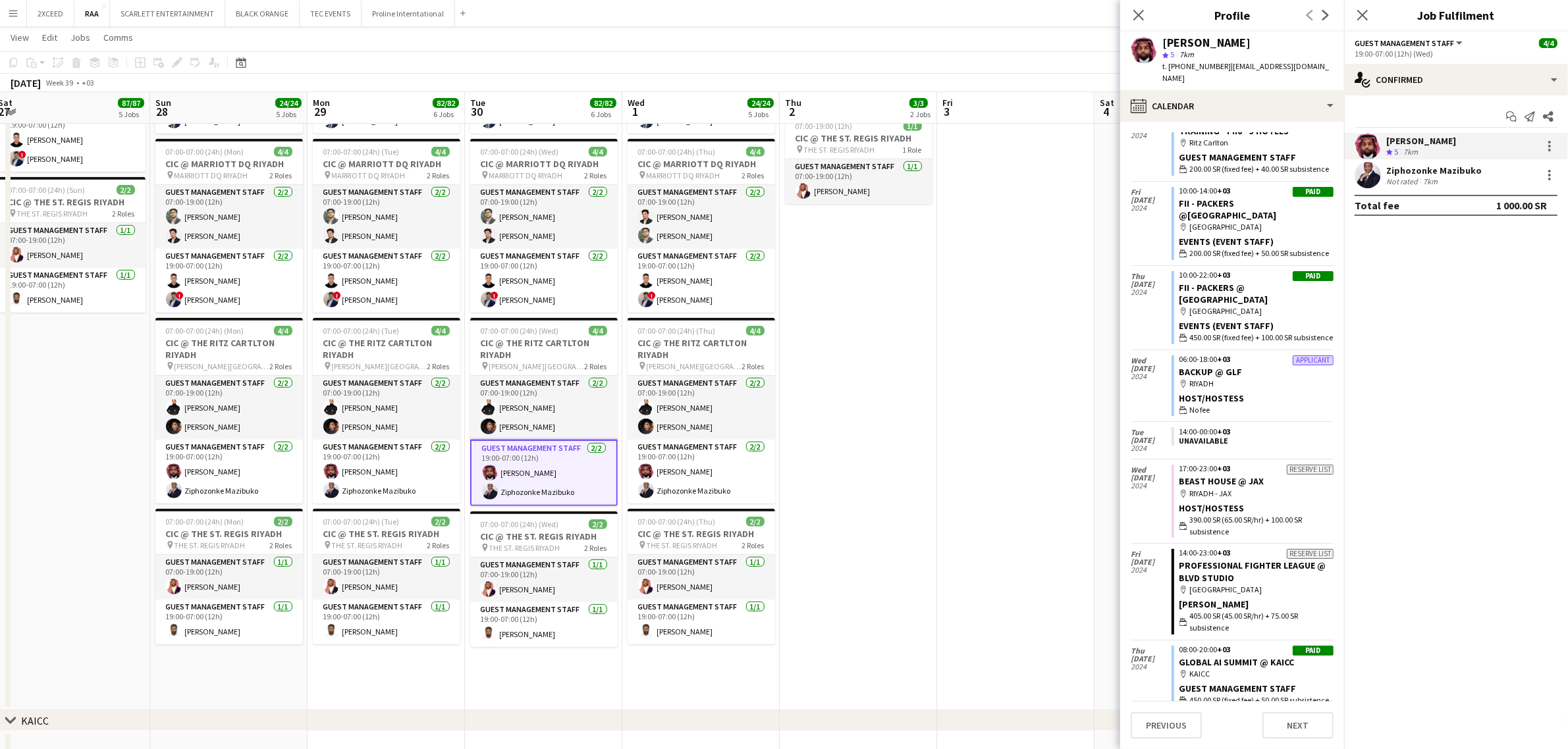
scroll to position [3000, 0]
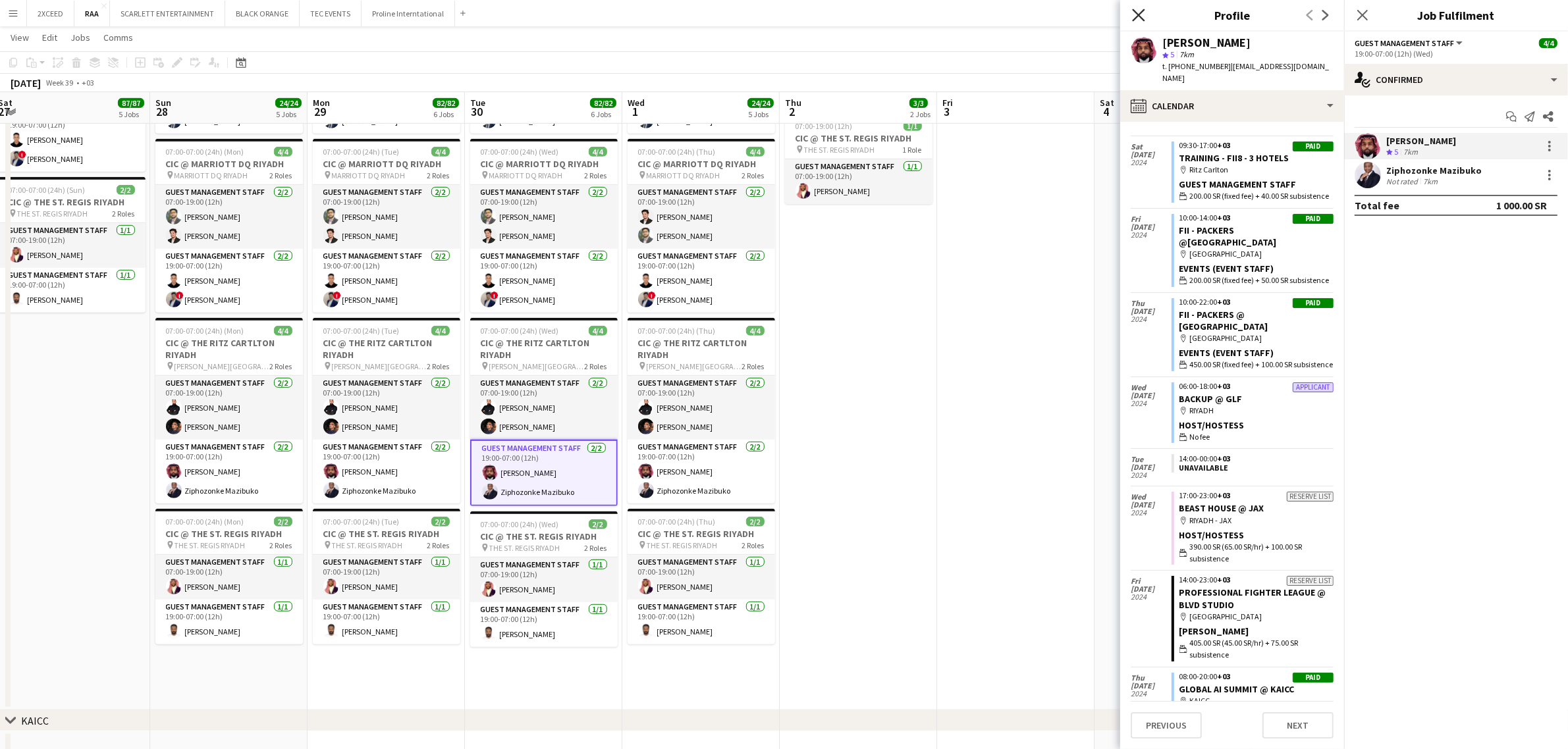
click at [1138, 10] on icon "Close pop-in" at bounding box center [1138, 15] width 13 height 13
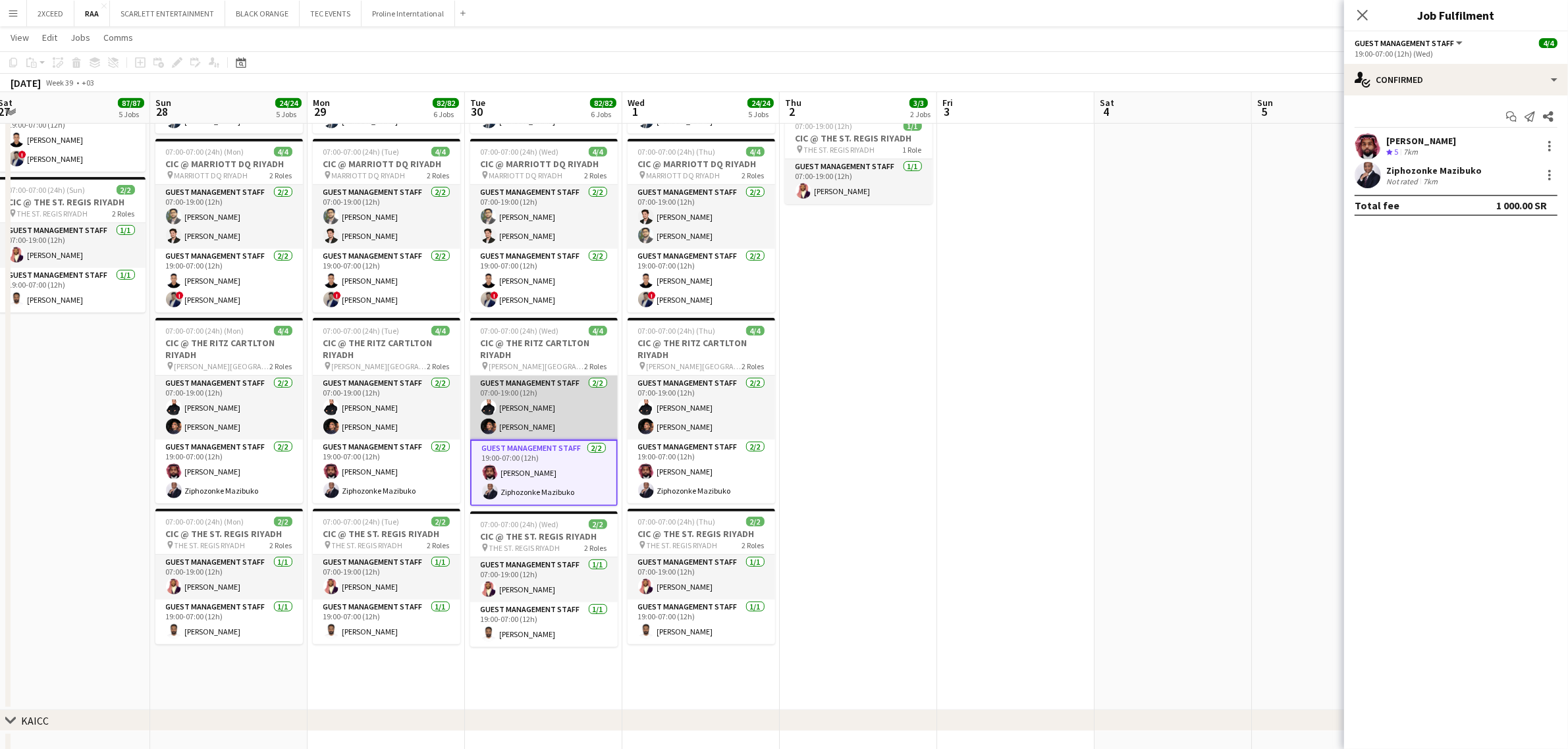
click at [544, 425] on app-card-role "Guest Management Staff 2/2 07:00-19:00 (12h) Osama Atipa Karim Elsayed" at bounding box center [544, 407] width 148 height 64
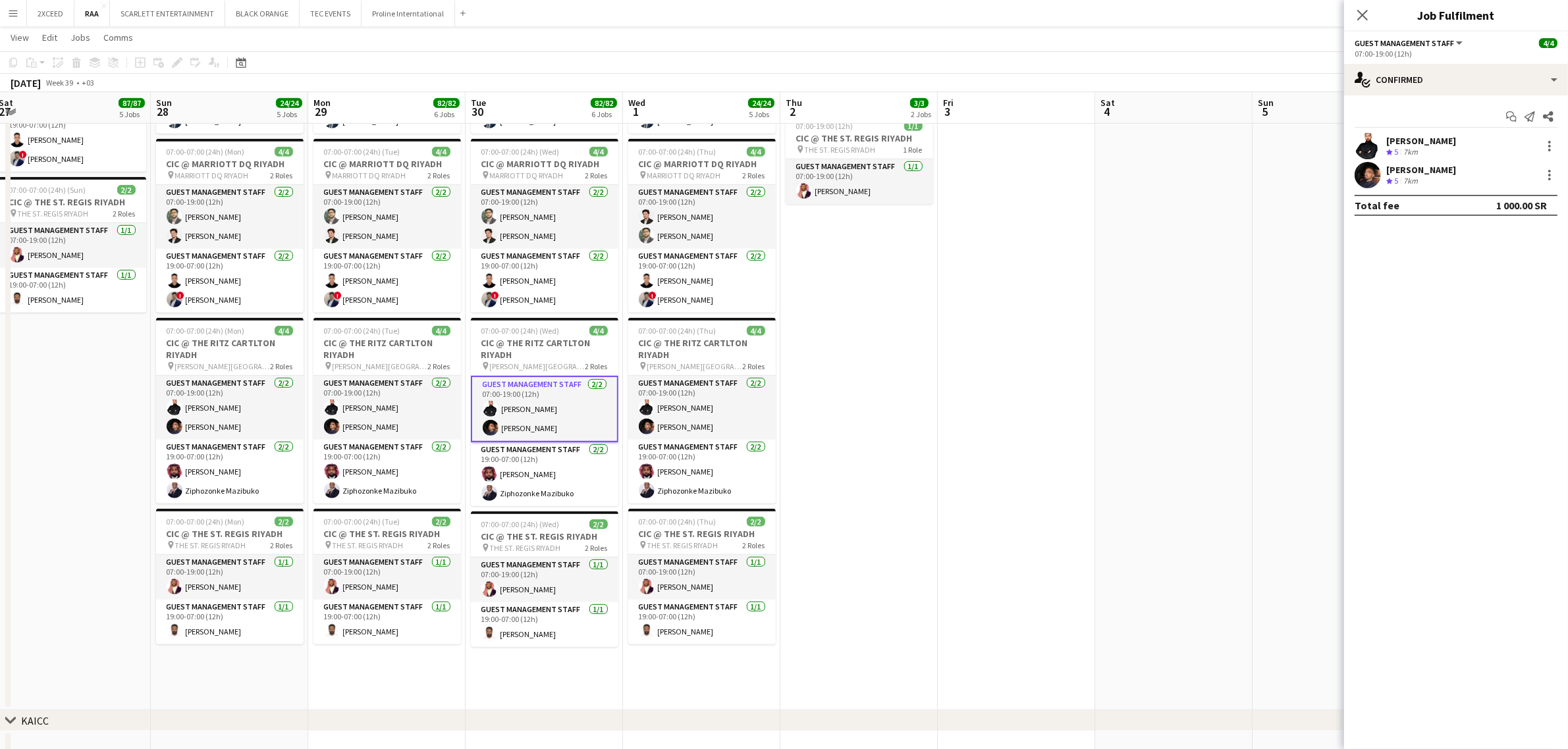
click at [1415, 140] on div "[PERSON_NAME]" at bounding box center [1420, 141] width 70 height 12
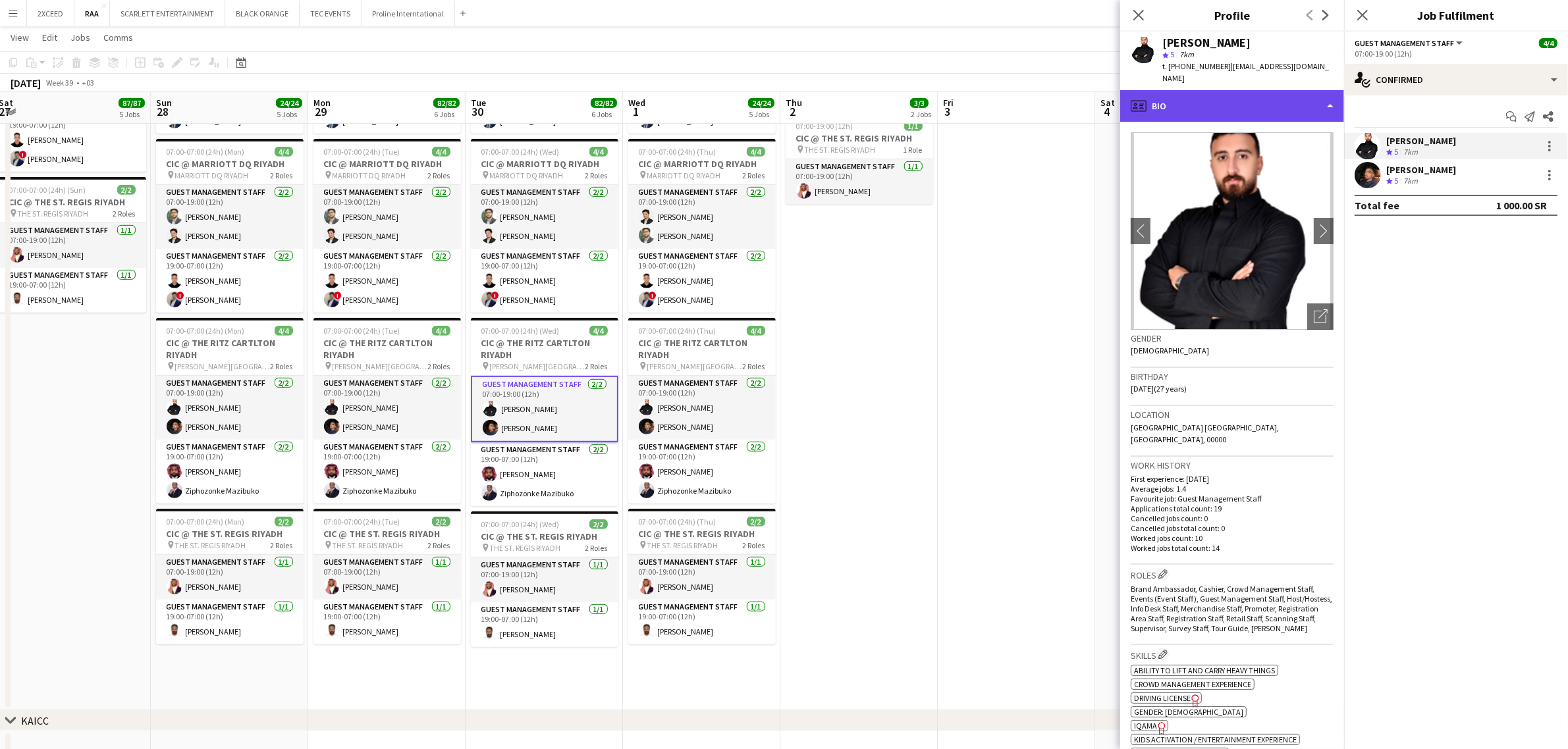
click at [1236, 93] on div "profile Bio" at bounding box center [1231, 106] width 223 height 31
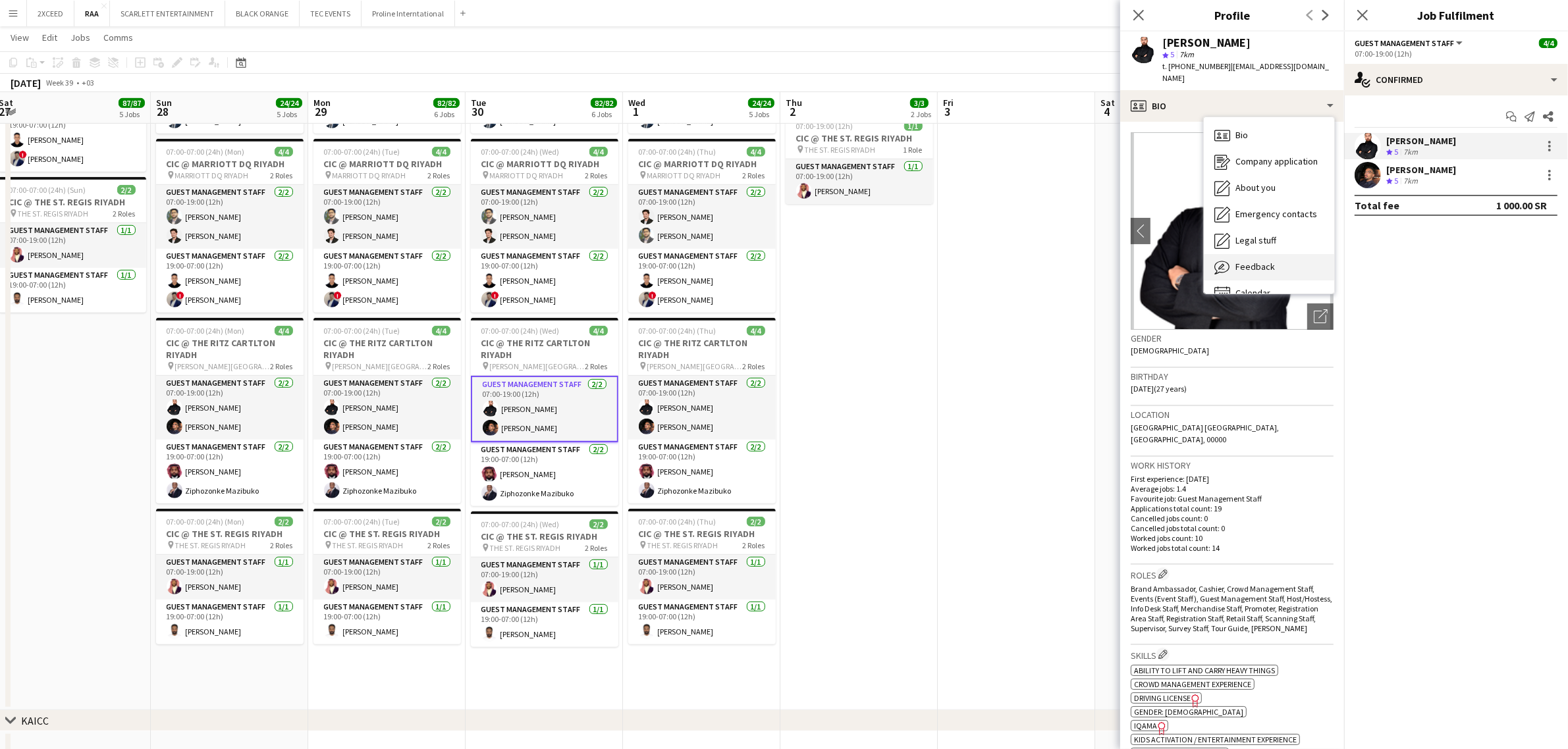
click at [1278, 262] on div "Feedback Feedback" at bounding box center [1269, 267] width 130 height 27
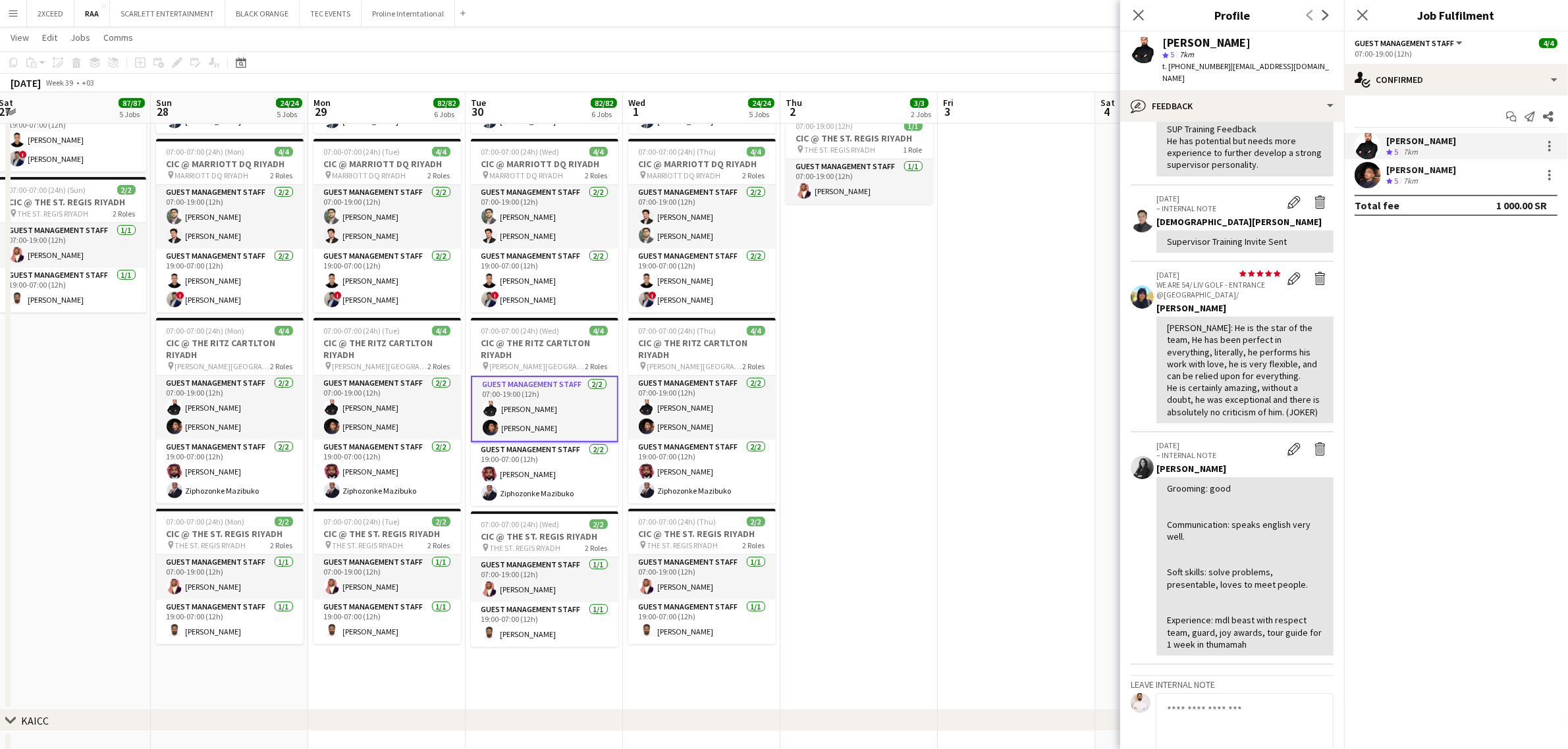
scroll to position [137, 0]
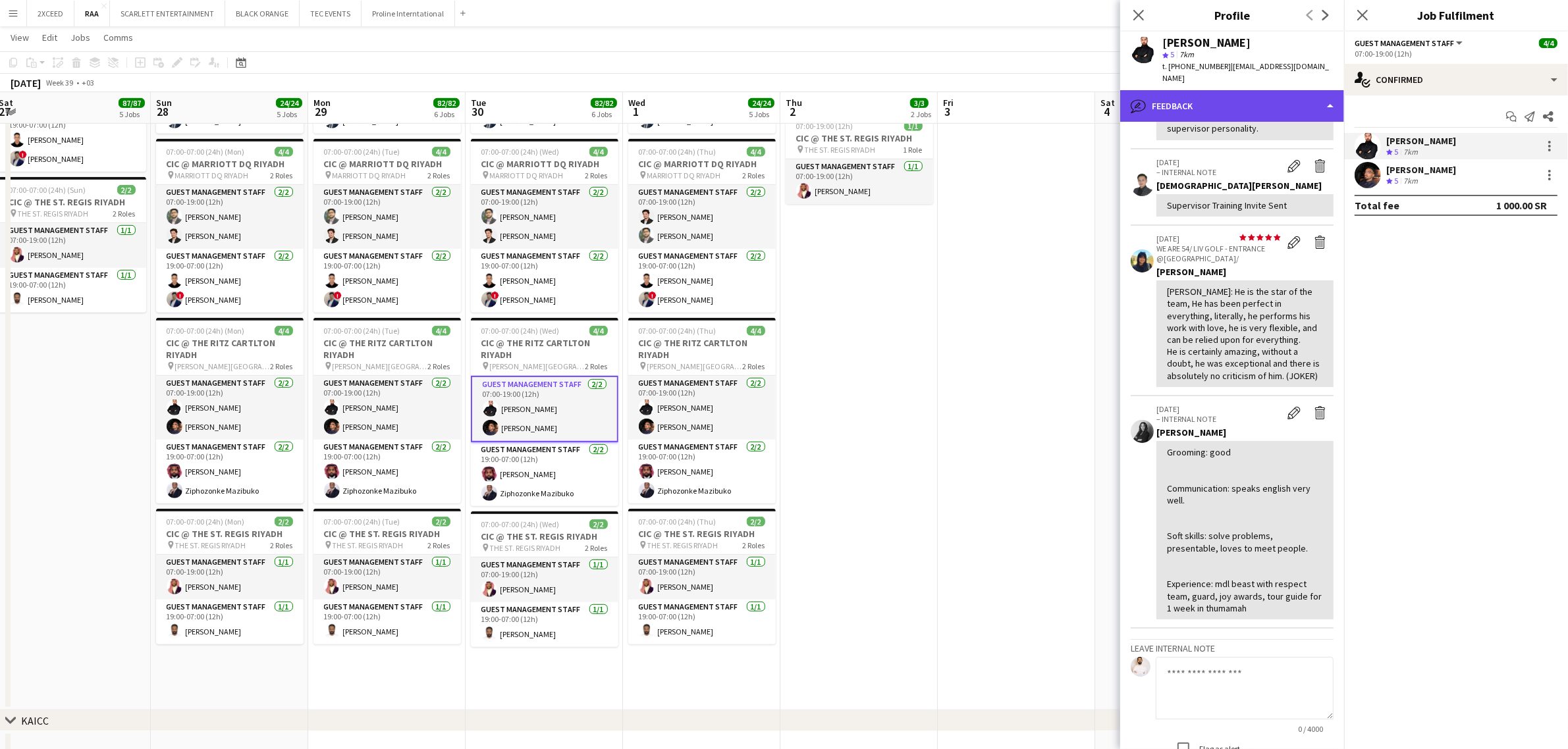
click at [1238, 91] on div "bubble-pencil Feedback" at bounding box center [1231, 106] width 223 height 31
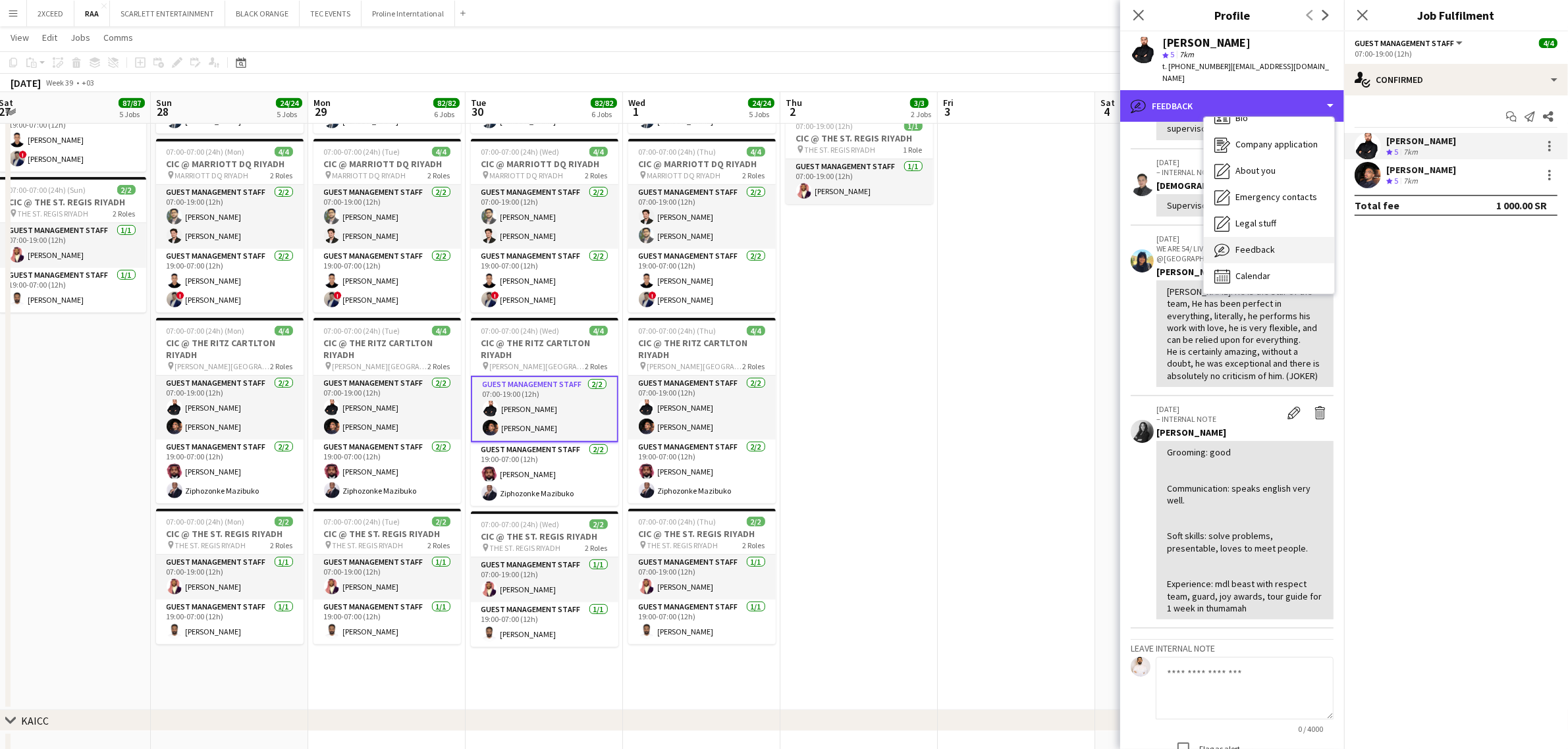
scroll to position [18, 0]
click at [1278, 264] on div "Calendar Calendar" at bounding box center [1269, 276] width 130 height 27
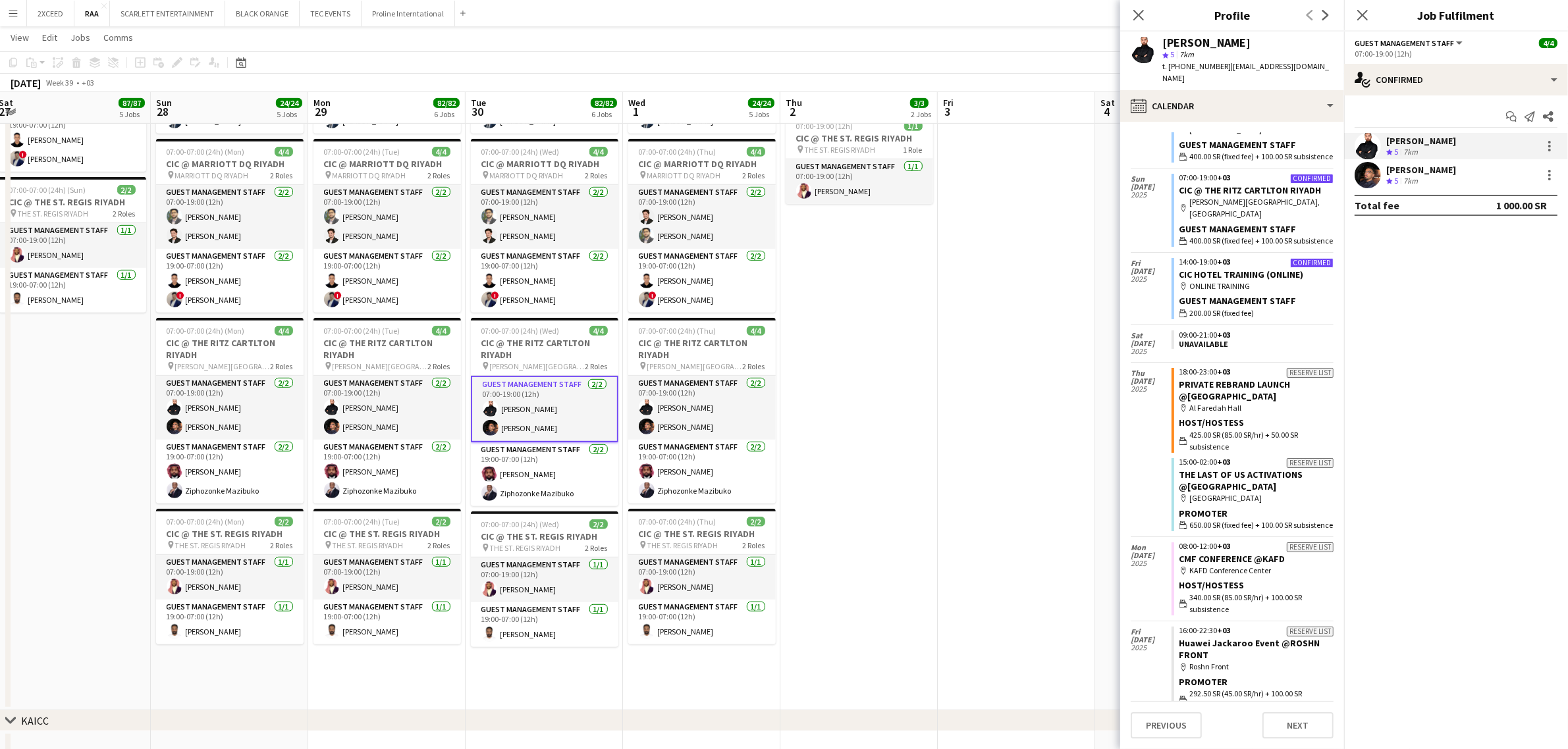
scroll to position [597, 0]
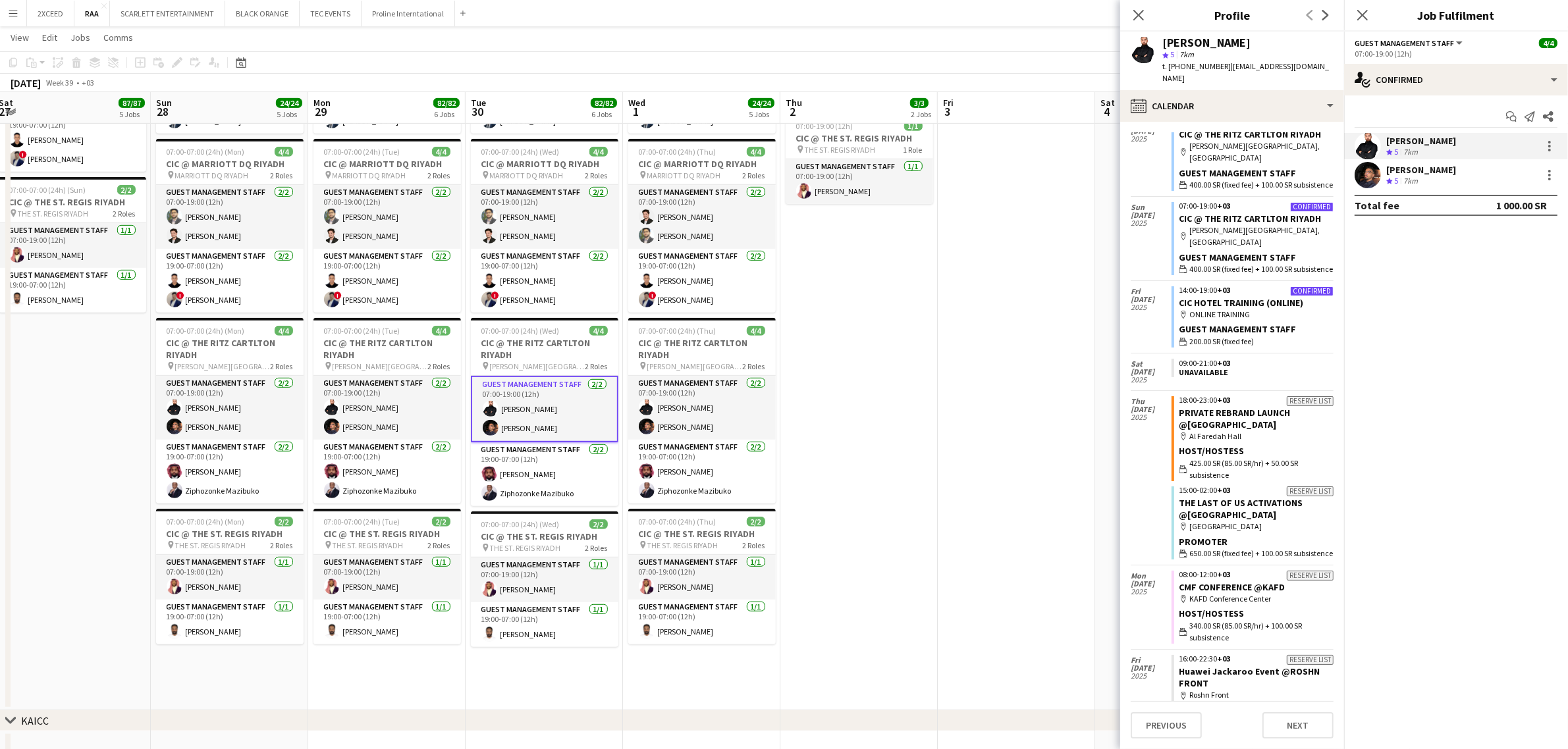
click at [1417, 171] on div "[PERSON_NAME]" at bounding box center [1420, 170] width 70 height 12
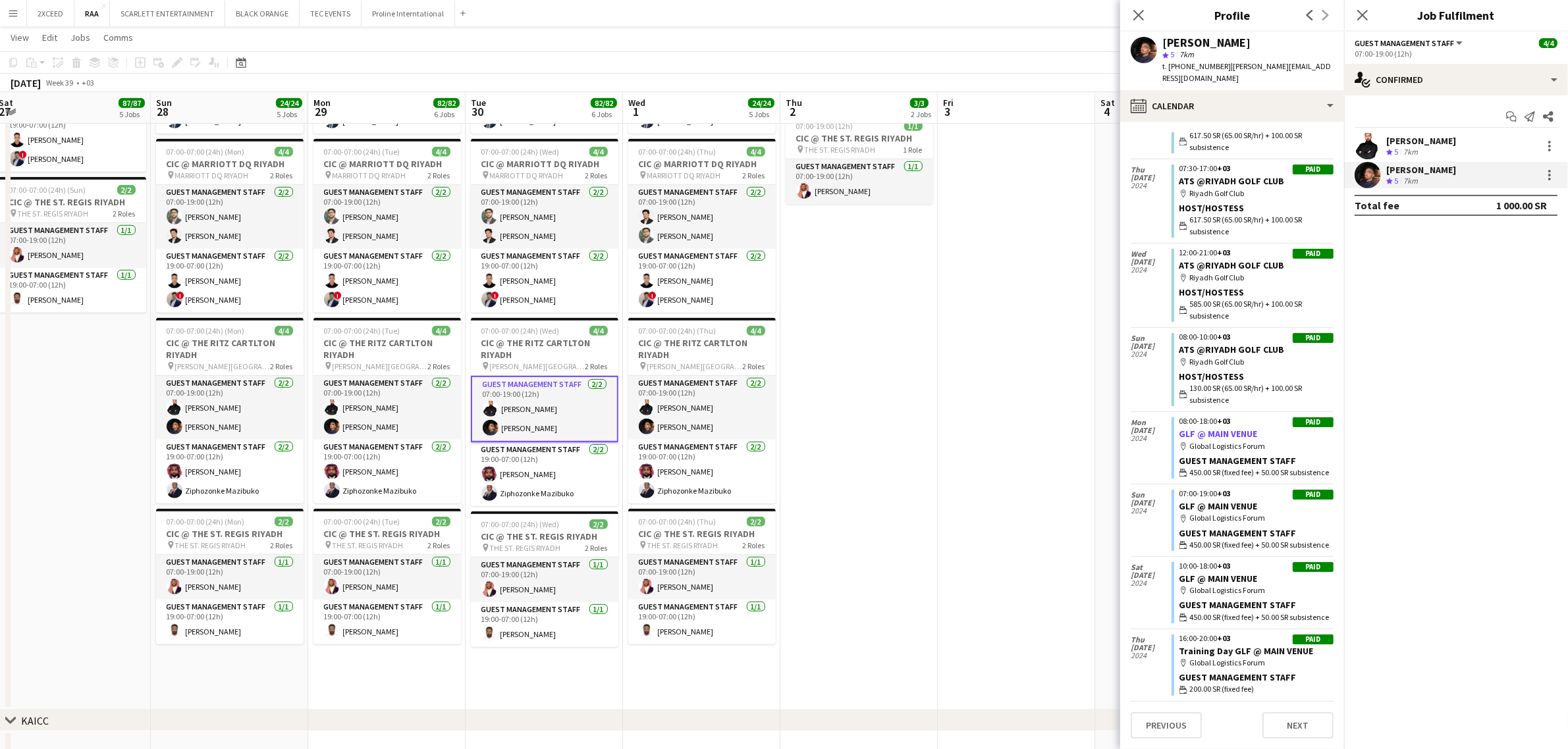
scroll to position [4213, 0]
click at [1137, 17] on icon at bounding box center [1138, 15] width 13 height 13
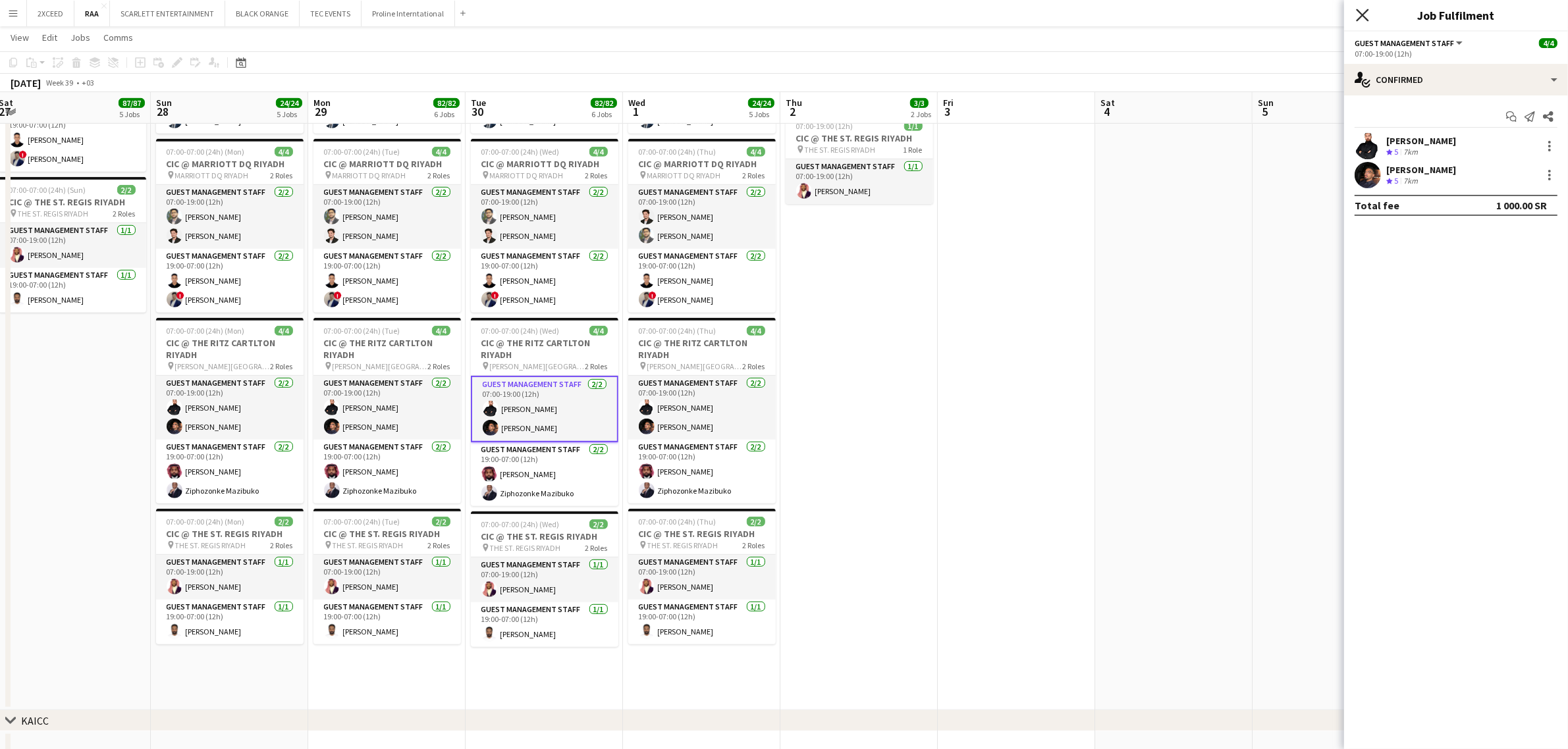
click at [1363, 9] on icon "Close pop-in" at bounding box center [1361, 15] width 13 height 13
